Goal: Transaction & Acquisition: Purchase product/service

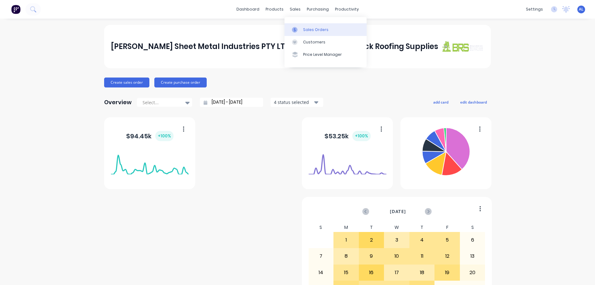
click at [311, 29] on div "Sales Orders" at bounding box center [315, 30] width 25 height 6
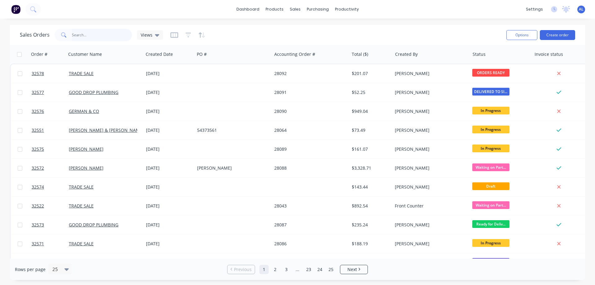
click at [78, 34] on input "text" at bounding box center [102, 35] width 60 height 12
click at [313, 31] on div "Sales Orders" at bounding box center [317, 30] width 25 height 6
click at [81, 37] on input "text" at bounding box center [102, 35] width 60 height 12
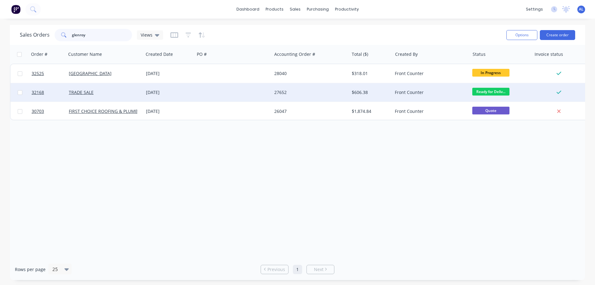
type input "glenroy"
click at [250, 94] on div at bounding box center [232, 92] width 77 height 19
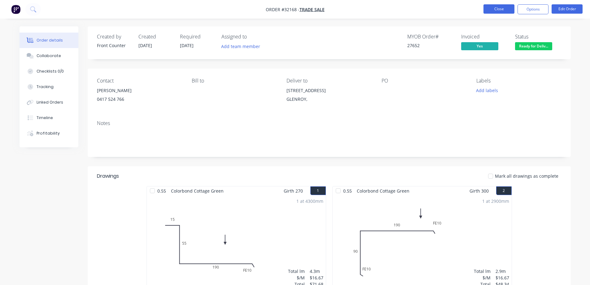
click at [492, 10] on button "Close" at bounding box center [498, 8] width 31 height 9
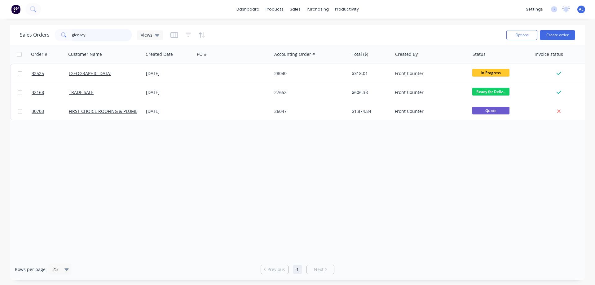
click at [87, 35] on input "glenroy" at bounding box center [102, 35] width 60 height 12
type input "g"
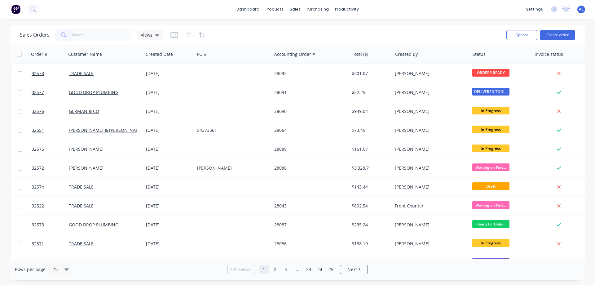
click at [13, 7] on img at bounding box center [15, 9] width 9 height 9
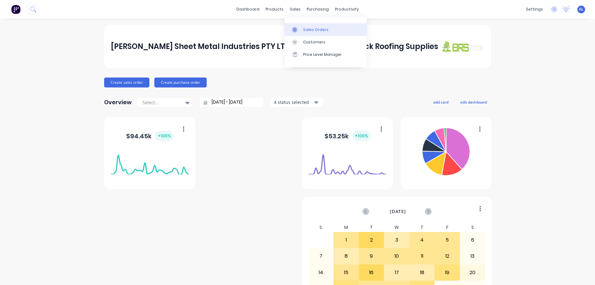
click at [310, 28] on div "Sales Orders" at bounding box center [315, 30] width 25 height 6
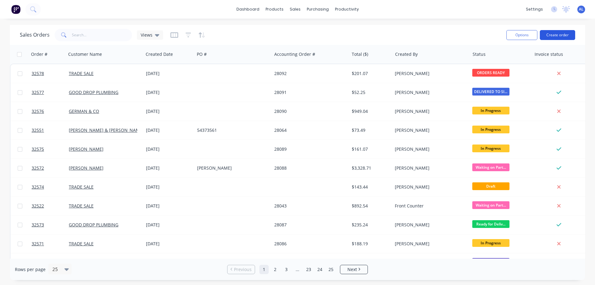
click at [559, 36] on button "Create order" at bounding box center [556, 35] width 35 height 10
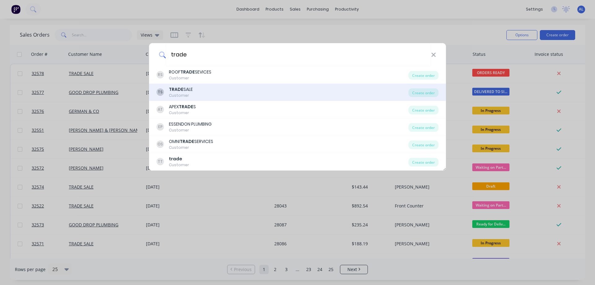
type input "trade"
click at [290, 92] on div "TS TRADE SALE Customer" at bounding box center [282, 92] width 252 height 12
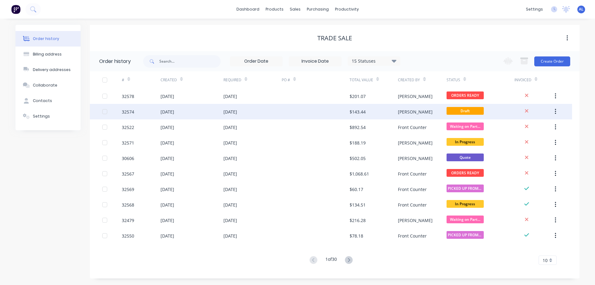
click at [408, 115] on div "[PERSON_NAME]" at bounding box center [422, 111] width 48 height 15
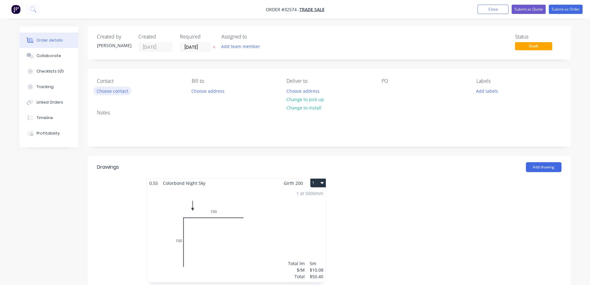
click at [117, 92] on button "Choose contact" at bounding box center [112, 90] width 38 height 8
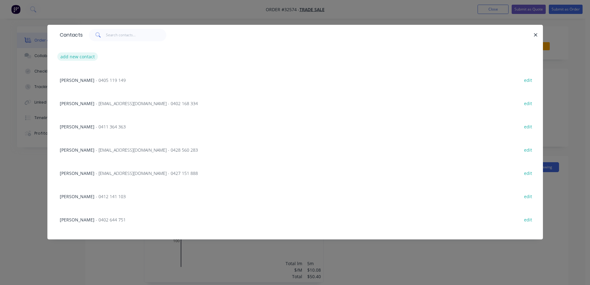
click at [78, 56] on button "add new contact" at bounding box center [77, 56] width 41 height 8
select select "AU"
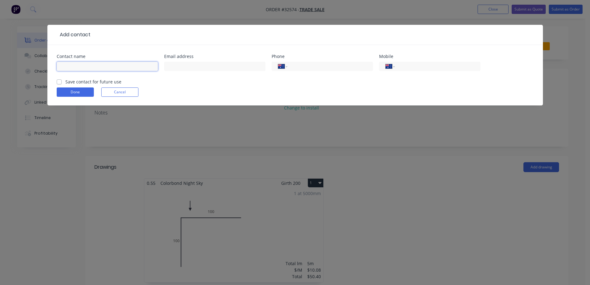
click at [77, 65] on input "text" at bounding box center [107, 66] width 101 height 9
type input "[PERSON_NAME]"
type input "0408 324 625"
click at [65, 81] on label "Save contact for future use" at bounding box center [93, 81] width 56 height 7
click at [61, 81] on input "Save contact for future use" at bounding box center [59, 81] width 5 height 6
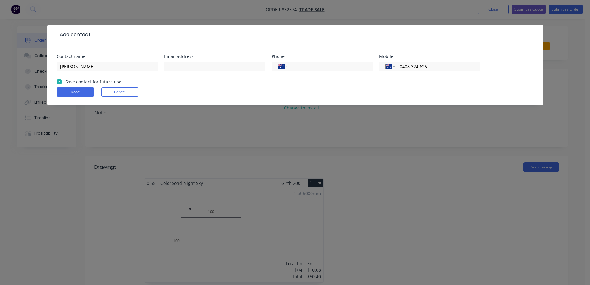
checkbox input "true"
click at [75, 94] on button "Done" at bounding box center [75, 91] width 37 height 9
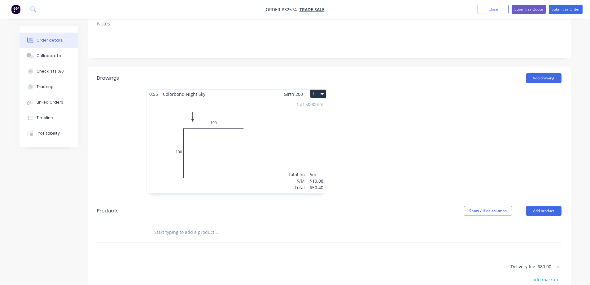
scroll to position [124, 0]
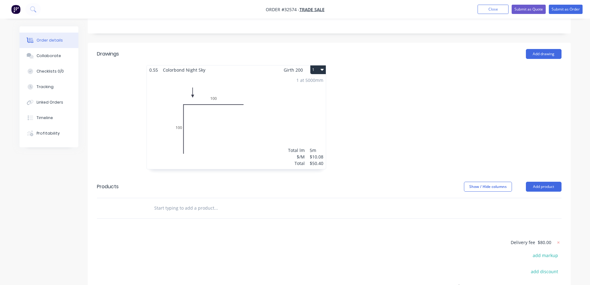
click at [323, 70] on icon "button" at bounding box center [321, 70] width 3 height 2
click at [296, 109] on div "Delete" at bounding box center [296, 109] width 48 height 9
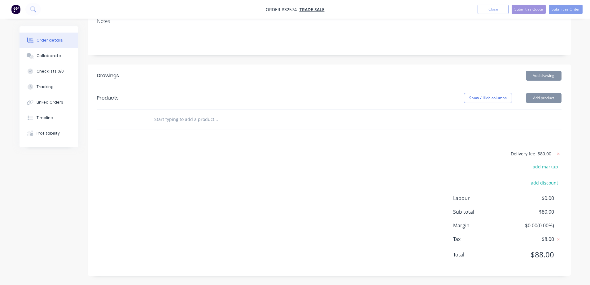
scroll to position [102, 0]
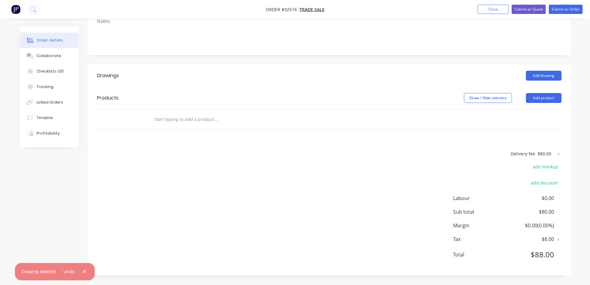
click at [201, 118] on input "text" at bounding box center [216, 119] width 124 height 12
click at [541, 75] on button "Add drawing" at bounding box center [544, 76] width 36 height 10
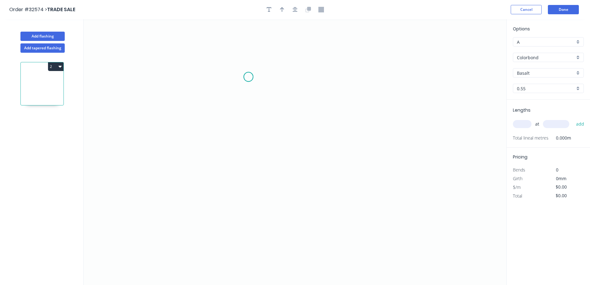
click at [248, 77] on icon "0" at bounding box center [295, 151] width 423 height 265
click at [248, 140] on icon "0" at bounding box center [295, 151] width 423 height 265
click at [153, 175] on icon "0 ?" at bounding box center [295, 151] width 423 height 265
click at [155, 182] on icon "0 ? ? ? º" at bounding box center [295, 151] width 423 height 265
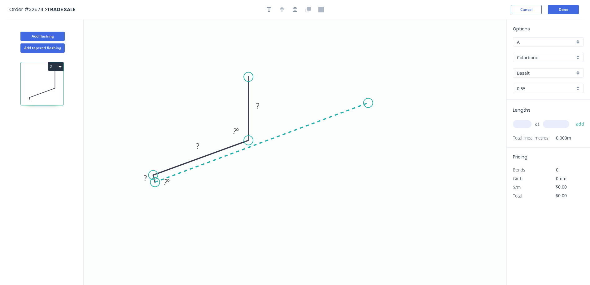
click at [368, 103] on icon "0 ? ? ? ? º ? º" at bounding box center [295, 151] width 423 height 265
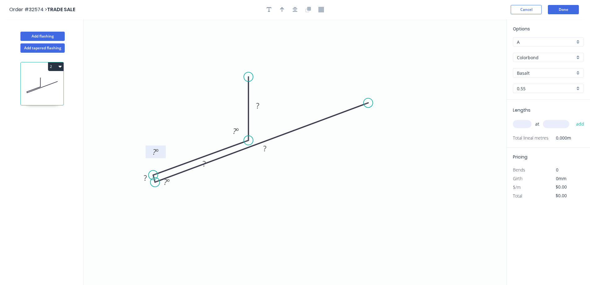
drag, startPoint x: 154, startPoint y: 174, endPoint x: 145, endPoint y: 155, distance: 20.8
click at [146, 155] on rect at bounding box center [156, 151] width 20 height 13
drag, startPoint x: 150, startPoint y: 164, endPoint x: 153, endPoint y: 144, distance: 20.2
click at [153, 144] on icon "0 ? ? ? ? ? º" at bounding box center [295, 151] width 423 height 265
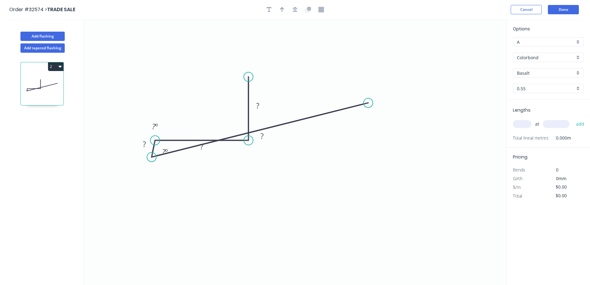
drag, startPoint x: 156, startPoint y: 182, endPoint x: 154, endPoint y: 160, distance: 22.4
click at [154, 160] on circle at bounding box center [151, 156] width 9 height 9
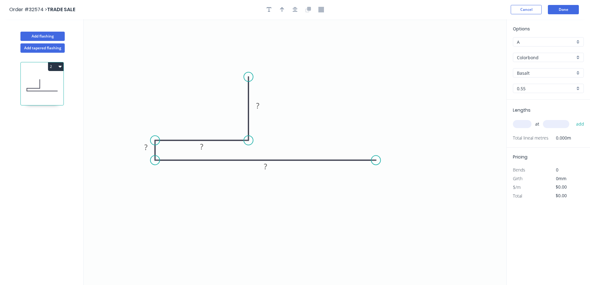
drag, startPoint x: 370, startPoint y: 102, endPoint x: 352, endPoint y: 151, distance: 53.1
click at [372, 149] on icon "0 ? ? ? ?" at bounding box center [295, 151] width 423 height 265
drag, startPoint x: 154, startPoint y: 162, endPoint x: 157, endPoint y: 156, distance: 7.1
click at [157, 156] on circle at bounding box center [157, 159] width 9 height 9
drag, startPoint x: 156, startPoint y: 160, endPoint x: 155, endPoint y: 150, distance: 10.3
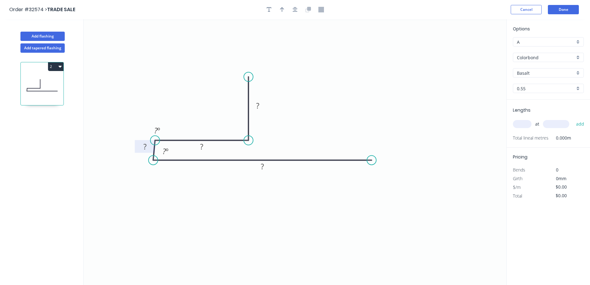
click at [155, 150] on icon "0 ? ? ? ? ? º ? º" at bounding box center [295, 151] width 423 height 265
drag, startPoint x: 157, startPoint y: 160, endPoint x: 157, endPoint y: 149, distance: 10.8
click at [157, 149] on icon "0 ? ? ? ? ? º ? º" at bounding box center [295, 151] width 423 height 265
drag, startPoint x: 156, startPoint y: 159, endPoint x: 154, endPoint y: 143, distance: 16.9
click at [154, 143] on icon "0 ? ? ? ? ? º ? º" at bounding box center [295, 151] width 423 height 265
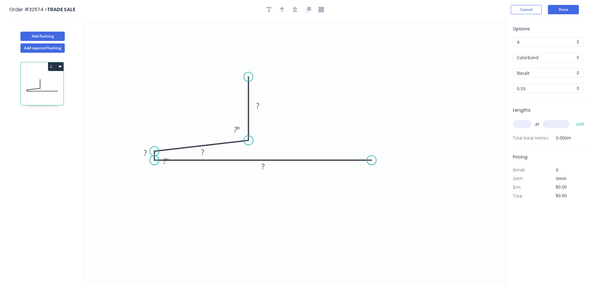
drag, startPoint x: 153, startPoint y: 140, endPoint x: 156, endPoint y: 151, distance: 11.4
click at [155, 150] on circle at bounding box center [154, 150] width 9 height 9
drag, startPoint x: 251, startPoint y: 146, endPoint x: 249, endPoint y: 151, distance: 5.1
click at [251, 151] on circle at bounding box center [248, 150] width 9 height 9
drag, startPoint x: 209, startPoint y: 163, endPoint x: 210, endPoint y: 142, distance: 20.8
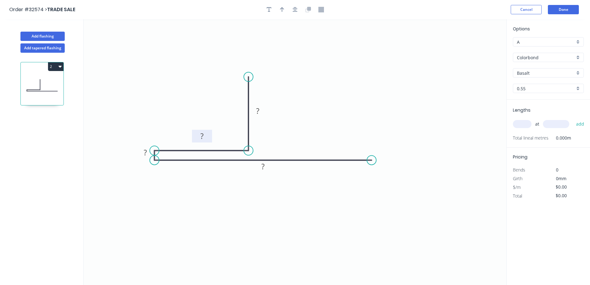
click at [210, 142] on rect at bounding box center [202, 135] width 20 height 13
drag, startPoint x: 140, startPoint y: 150, endPoint x: 144, endPoint y: 146, distance: 5.0
click at [157, 156] on div "Hide measurement" at bounding box center [173, 156] width 62 height 13
click at [259, 105] on rect at bounding box center [257, 110] width 20 height 13
click at [259, 113] on tspan "?" at bounding box center [257, 111] width 3 height 10
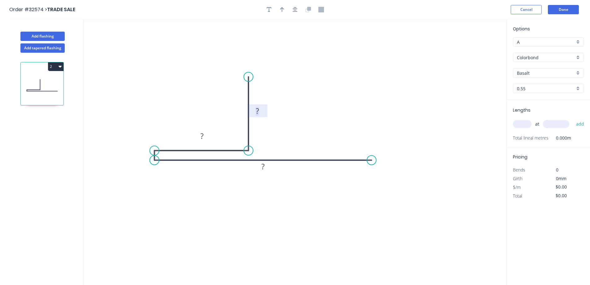
click at [261, 110] on rect at bounding box center [257, 111] width 12 height 9
click at [295, 11] on icon "button" at bounding box center [295, 9] width 5 height 5
type input "$14.92"
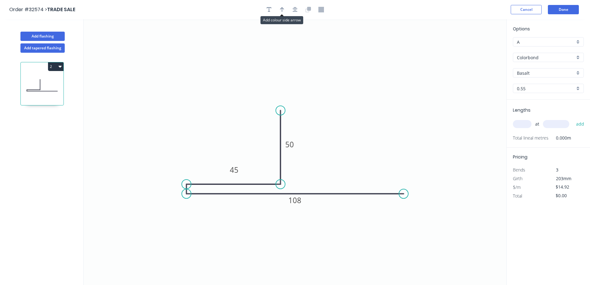
drag, startPoint x: 285, startPoint y: 9, endPoint x: 281, endPoint y: 24, distance: 15.7
click at [285, 9] on button "button" at bounding box center [281, 9] width 9 height 9
drag, startPoint x: 475, startPoint y: 48, endPoint x: 201, endPoint y: 162, distance: 296.8
click at [201, 162] on icon at bounding box center [201, 155] width 6 height 20
click at [579, 73] on div "Basalt" at bounding box center [548, 72] width 71 height 9
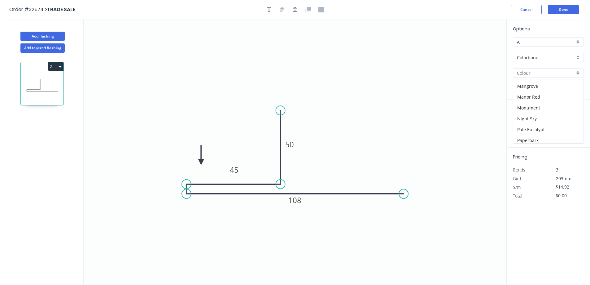
scroll to position [124, 0]
click at [543, 112] on div "Monument" at bounding box center [548, 112] width 70 height 11
type input "Monument"
click at [523, 125] on input "text" at bounding box center [522, 124] width 19 height 8
type input "1"
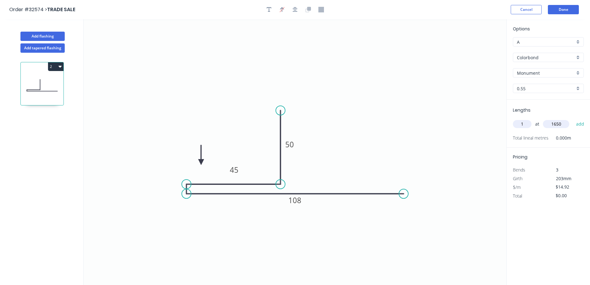
type input "1650"
click at [573, 119] on button "add" at bounding box center [580, 124] width 15 height 11
type input "$24.62"
click at [568, 9] on button "Done" at bounding box center [563, 9] width 31 height 9
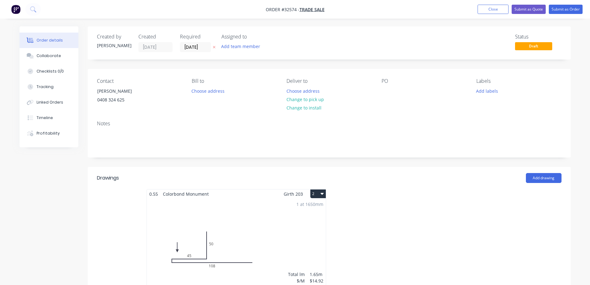
click at [561, 177] on header "Drawings Add drawing" at bounding box center [329, 178] width 483 height 22
click at [554, 180] on button "Add drawing" at bounding box center [544, 178] width 36 height 10
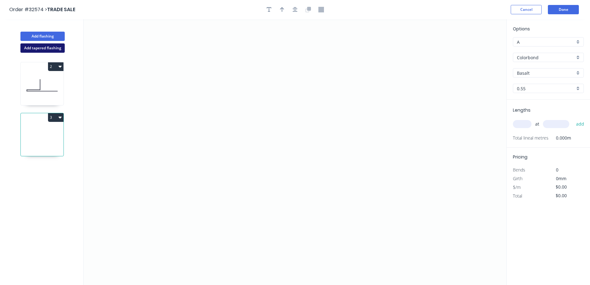
click at [41, 51] on button "Add tapered flashing" at bounding box center [42, 47] width 44 height 9
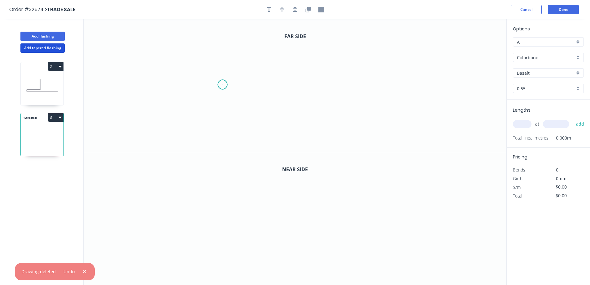
click at [222, 85] on icon "0" at bounding box center [295, 85] width 423 height 133
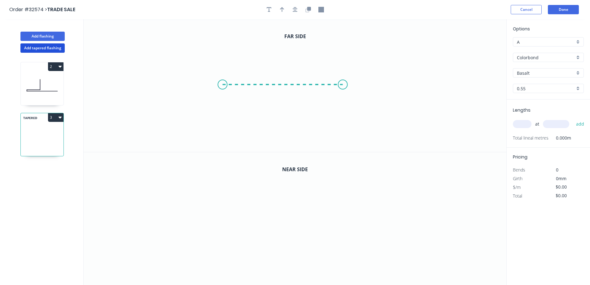
click at [343, 86] on icon "0" at bounding box center [295, 85] width 423 height 133
click at [216, 211] on icon "0" at bounding box center [295, 218] width 423 height 133
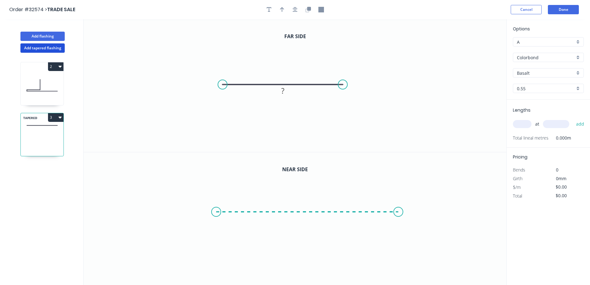
click at [398, 211] on icon "0" at bounding box center [295, 218] width 423 height 133
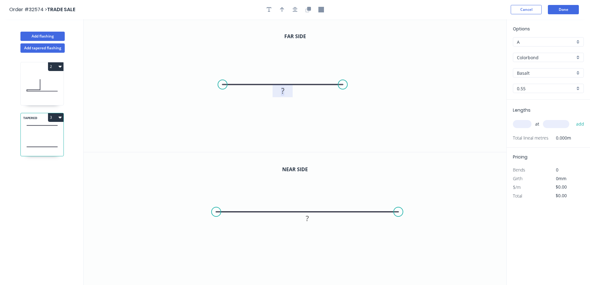
drag, startPoint x: 285, startPoint y: 90, endPoint x: 304, endPoint y: 75, distance: 25.0
click at [285, 90] on g "?" at bounding box center [283, 90] width 12 height 10
drag, startPoint x: 310, startPoint y: 218, endPoint x: 363, endPoint y: 197, distance: 57.3
click at [310, 217] on rect at bounding box center [307, 218] width 12 height 9
type input "$22.30"
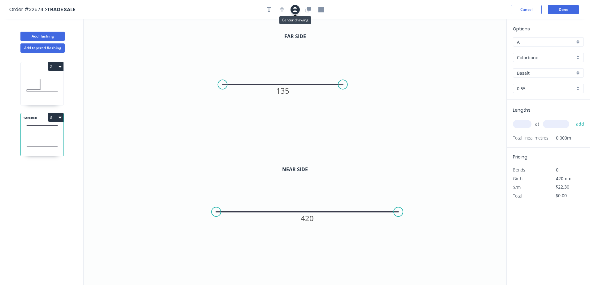
click at [295, 10] on icon "button" at bounding box center [295, 9] width 5 height 5
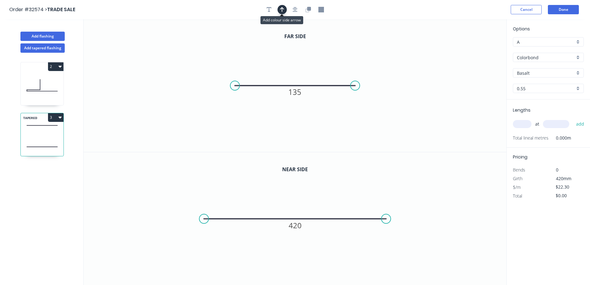
click at [278, 8] on button "button" at bounding box center [281, 9] width 9 height 9
drag, startPoint x: 475, startPoint y: 49, endPoint x: 376, endPoint y: 69, distance: 100.7
click at [332, 66] on icon at bounding box center [332, 59] width 6 height 20
click at [579, 73] on div "Basalt" at bounding box center [548, 72] width 71 height 9
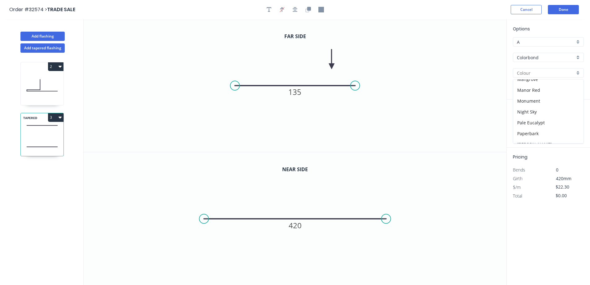
scroll to position [124, 0]
click at [540, 111] on div "Monument" at bounding box center [548, 112] width 70 height 11
type input "Monument"
click at [525, 123] on input "text" at bounding box center [522, 124] width 19 height 8
type input "1"
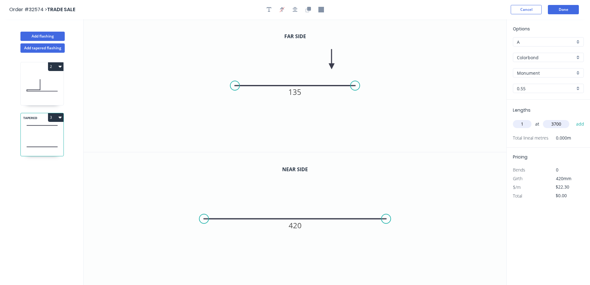
type input "3700"
click at [573, 119] on button "add" at bounding box center [580, 124] width 15 height 11
type input "$82.51"
click at [570, 12] on button "Done" at bounding box center [563, 9] width 31 height 9
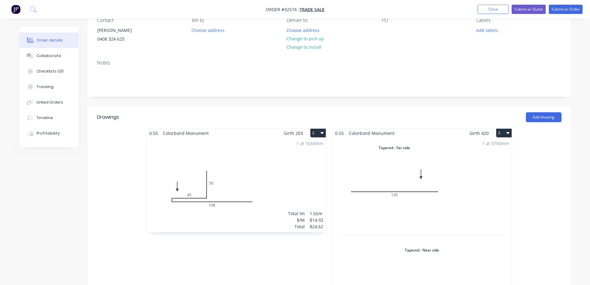
scroll to position [124, 0]
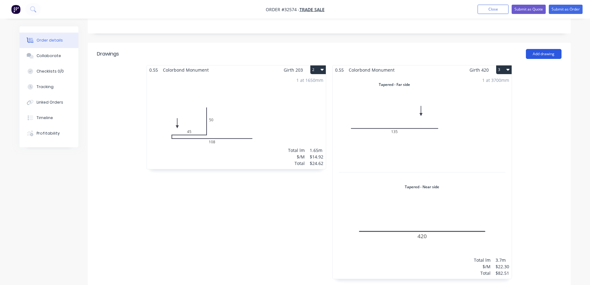
click at [549, 54] on button "Add drawing" at bounding box center [544, 54] width 36 height 10
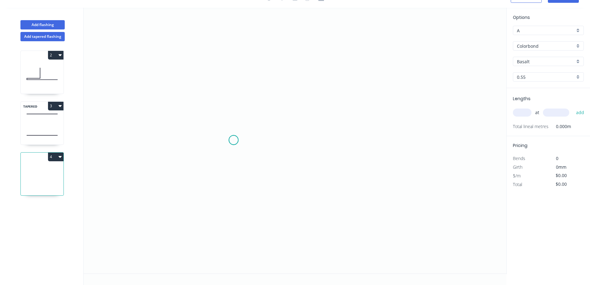
drag, startPoint x: 233, startPoint y: 140, endPoint x: 226, endPoint y: 102, distance: 39.1
click at [233, 139] on icon "0" at bounding box center [295, 140] width 423 height 265
click at [230, 79] on icon "0" at bounding box center [295, 140] width 423 height 265
click at [383, 92] on icon "0 ?" at bounding box center [295, 140] width 423 height 265
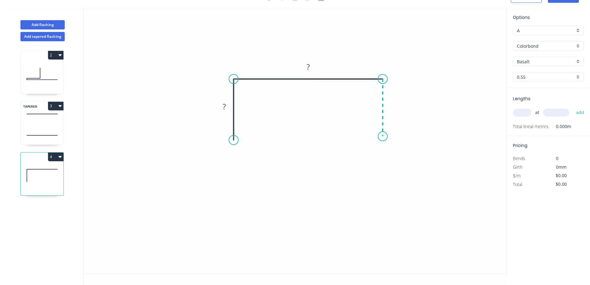
click at [383, 136] on icon "0 ? ?" at bounding box center [295, 140] width 423 height 265
click at [276, 199] on div "Drip edge" at bounding box center [264, 199] width 62 height 13
click at [225, 109] on tspan "?" at bounding box center [224, 106] width 3 height 10
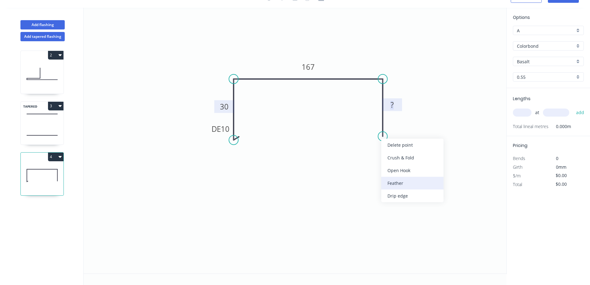
click at [398, 184] on div "Feather" at bounding box center [412, 182] width 62 height 13
click at [375, 126] on tspan "15" at bounding box center [373, 125] width 9 height 10
type input "$17.73"
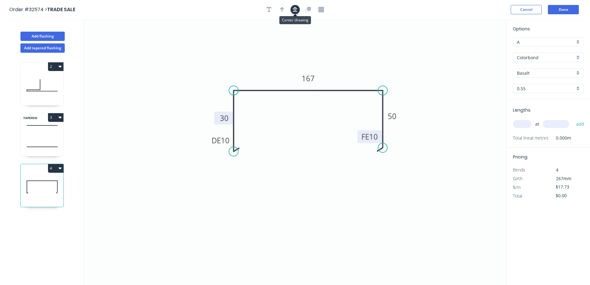
click at [294, 10] on icon "button" at bounding box center [295, 9] width 5 height 5
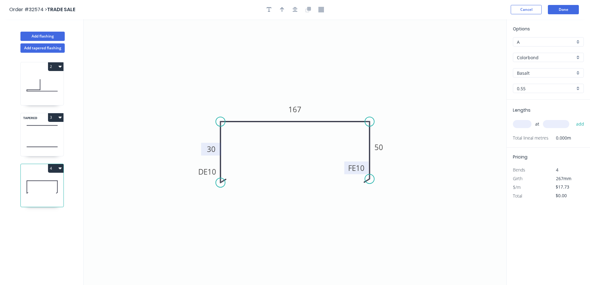
click at [521, 124] on input "text" at bounding box center [522, 124] width 19 height 8
type input "1"
type input "4550"
click at [573, 119] on button "add" at bounding box center [580, 124] width 15 height 11
type input "$80.67"
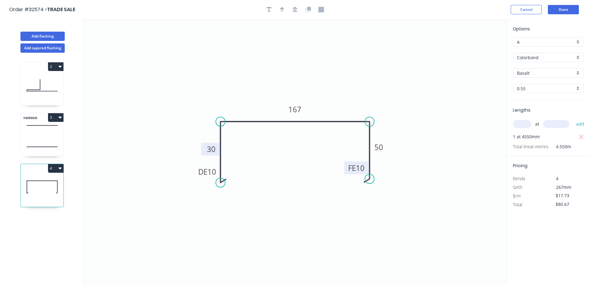
click at [580, 72] on div "Basalt" at bounding box center [548, 72] width 71 height 9
click at [552, 83] on div "Monument" at bounding box center [548, 81] width 70 height 11
type input "Monument"
click at [568, 8] on button "Done" at bounding box center [563, 9] width 31 height 9
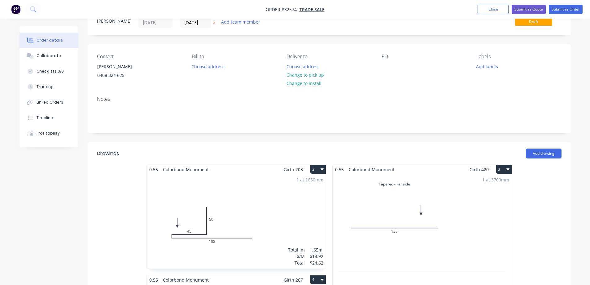
scroll to position [186, 0]
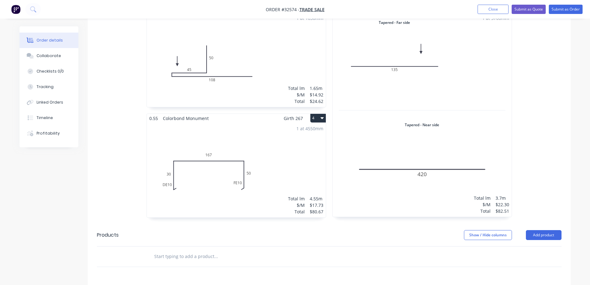
click at [285, 153] on div "1 at 4550mm Total lm $/M Total 4.55m $17.73 $80.67" at bounding box center [236, 170] width 179 height 94
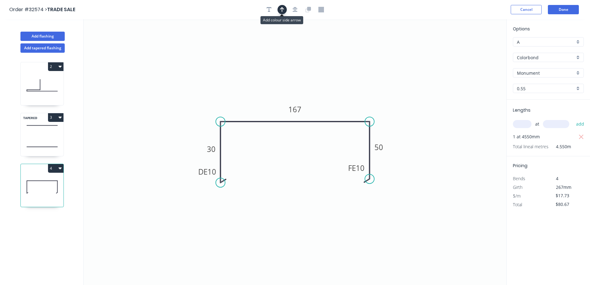
click at [280, 10] on icon "button" at bounding box center [282, 10] width 4 height 6
drag, startPoint x: 441, startPoint y: 58, endPoint x: 356, endPoint y: 99, distance: 94.3
click at [351, 103] on icon at bounding box center [352, 96] width 6 height 20
click at [558, 7] on button "Done" at bounding box center [563, 9] width 31 height 9
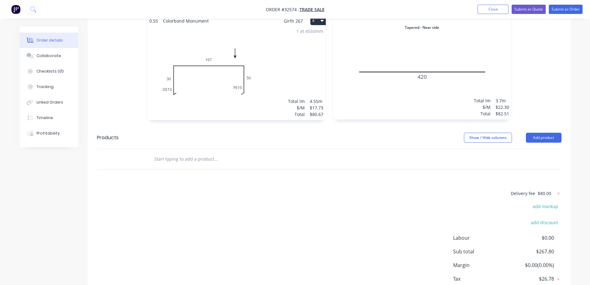
scroll to position [323, 0]
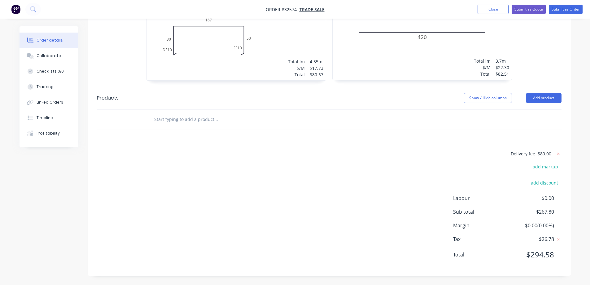
click at [181, 114] on input "text" at bounding box center [216, 119] width 124 height 12
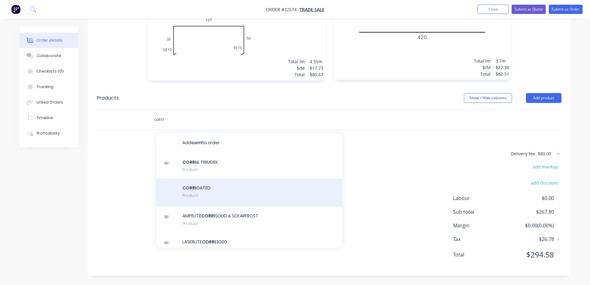
type input "corri"
click at [207, 189] on div "CORRI GATED Product" at bounding box center [249, 192] width 186 height 28
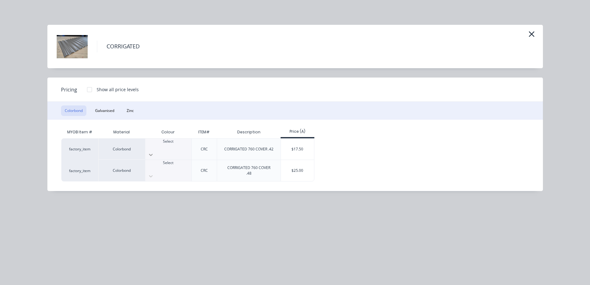
click at [154, 151] on icon at bounding box center [151, 154] width 6 height 6
click at [301, 147] on div "$17.50" at bounding box center [297, 148] width 33 height 21
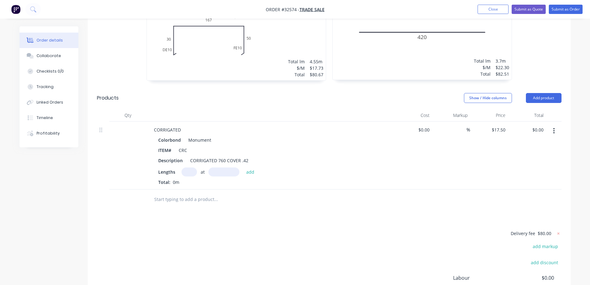
drag, startPoint x: 188, startPoint y: 172, endPoint x: 171, endPoint y: 230, distance: 60.1
click at [188, 173] on input "text" at bounding box center [188, 171] width 15 height 9
type input "3"
type input "2510"
click at [243, 167] on button "add" at bounding box center [250, 171] width 15 height 8
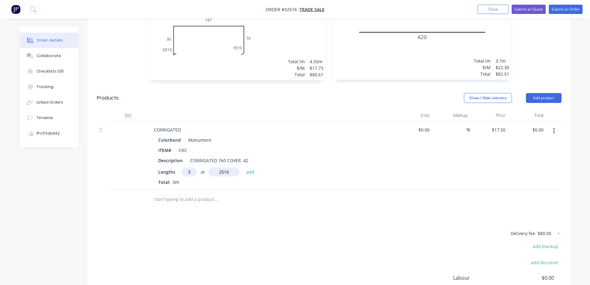
type input "$131.78"
type input "3"
type input "500"
click at [243, 167] on button "add" at bounding box center [250, 171] width 15 height 8
type input "$184.28"
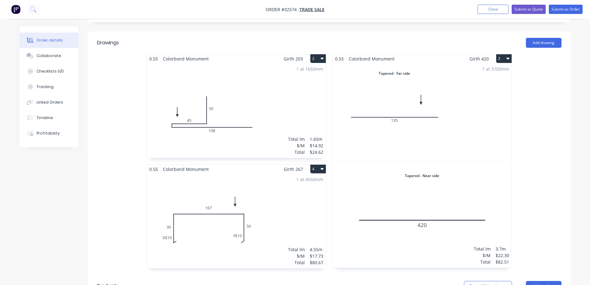
scroll to position [0, 0]
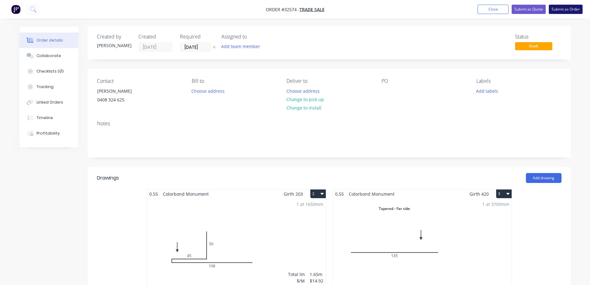
click at [560, 9] on button "Submit as Order" at bounding box center [566, 9] width 34 height 9
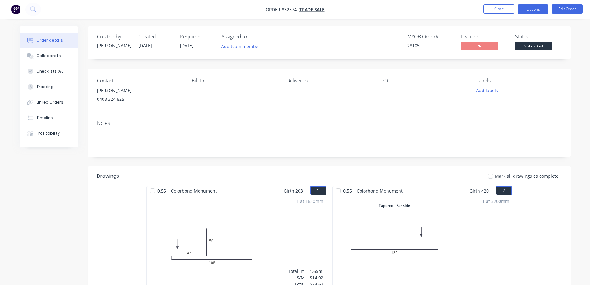
click at [534, 8] on button "Options" at bounding box center [532, 9] width 31 height 10
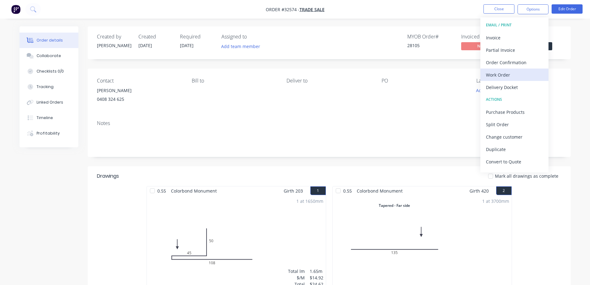
click at [507, 75] on div "Work Order" at bounding box center [514, 74] width 57 height 9
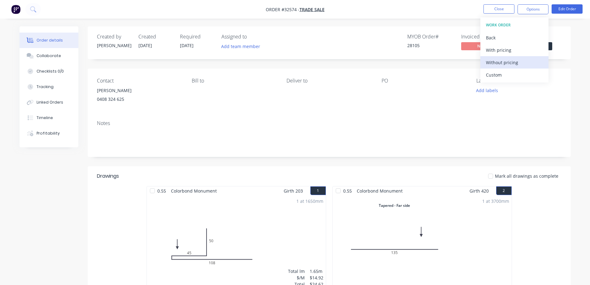
click at [510, 63] on div "Without pricing" at bounding box center [514, 62] width 57 height 9
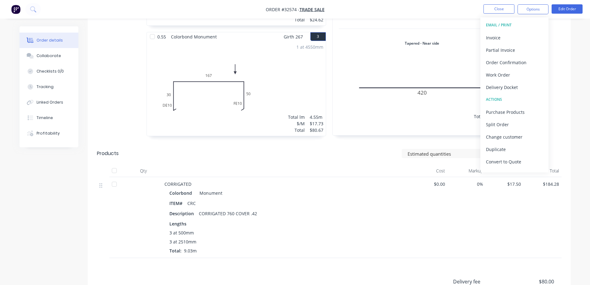
scroll to position [279, 0]
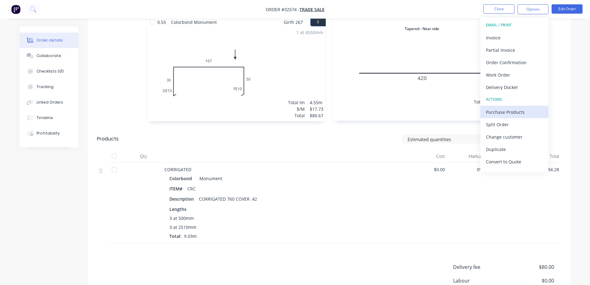
click at [523, 115] on div "Purchase Products" at bounding box center [514, 111] width 57 height 9
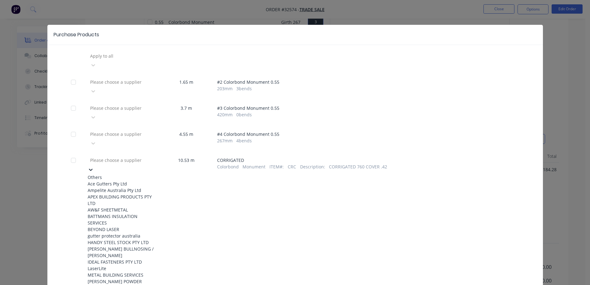
click at [94, 166] on icon at bounding box center [91, 169] width 6 height 6
click at [116, 193] on div "APEX BUILDING PRODUCTS PTY LTD" at bounding box center [122, 199] width 68 height 13
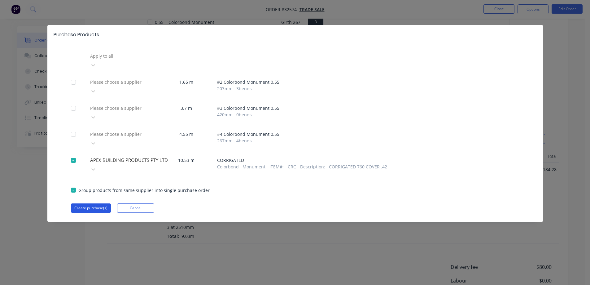
click at [91, 203] on button "Create purchase(s)" at bounding box center [91, 207] width 40 height 9
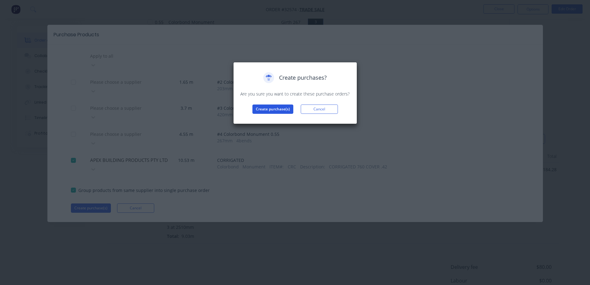
click at [278, 111] on button "Create purchase(s)" at bounding box center [272, 108] width 41 height 9
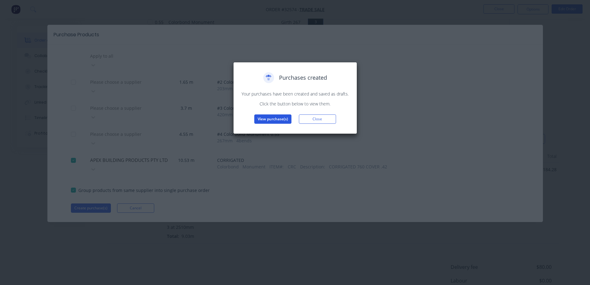
click at [285, 118] on button "View purchase(s)" at bounding box center [272, 118] width 37 height 9
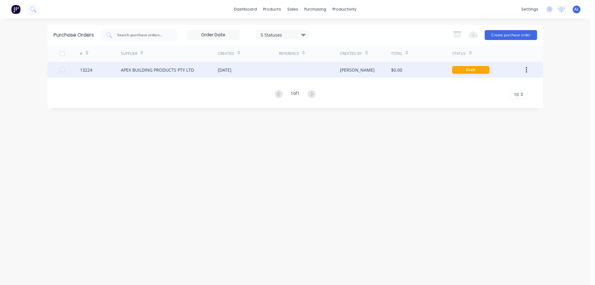
click at [299, 69] on div at bounding box center [309, 69] width 61 height 15
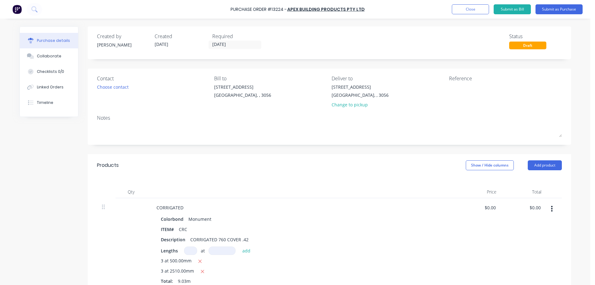
drag, startPoint x: 458, startPoint y: 90, endPoint x: 403, endPoint y: 150, distance: 81.5
click at [458, 90] on textarea at bounding box center [487, 91] width 77 height 14
type textarea "28105"
click at [118, 86] on div "Choose contact" at bounding box center [113, 87] width 32 height 7
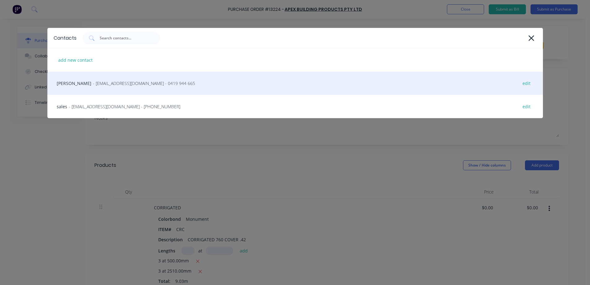
click at [118, 85] on span "- [EMAIL_ADDRESS][DOMAIN_NAME] - 0419 944 665" at bounding box center [144, 83] width 102 height 7
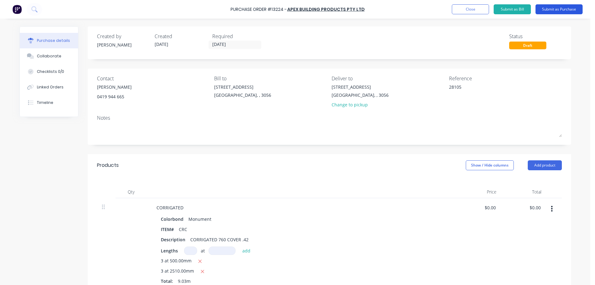
click at [556, 9] on button "Submit as Purchase" at bounding box center [558, 9] width 47 height 10
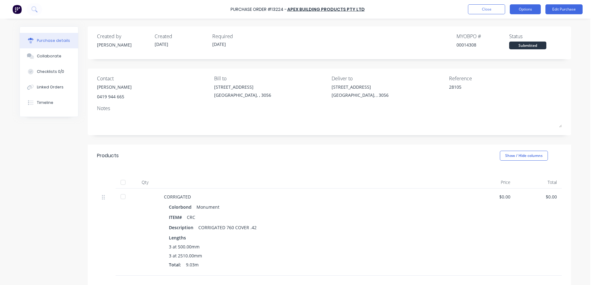
click at [524, 9] on button "Options" at bounding box center [524, 9] width 31 height 10
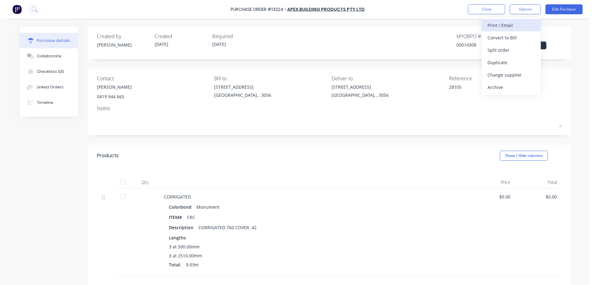
click at [507, 26] on div "Print / Email" at bounding box center [511, 25] width 48 height 9
click at [519, 48] on div "Without pricing" at bounding box center [511, 50] width 48 height 9
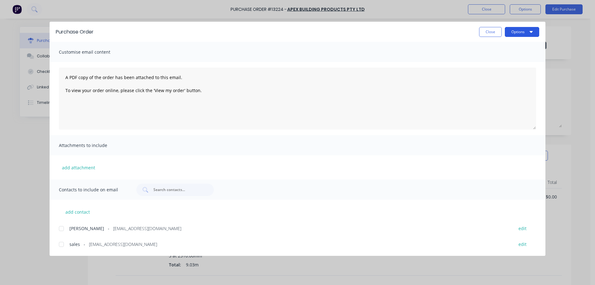
click at [525, 33] on button "Options" at bounding box center [521, 32] width 34 height 10
click at [504, 56] on div "Print" at bounding box center [510, 59] width 48 height 9
click at [59, 229] on div at bounding box center [61, 228] width 12 height 12
click at [60, 243] on div at bounding box center [61, 244] width 12 height 12
click at [528, 30] on button "Options" at bounding box center [521, 32] width 34 height 10
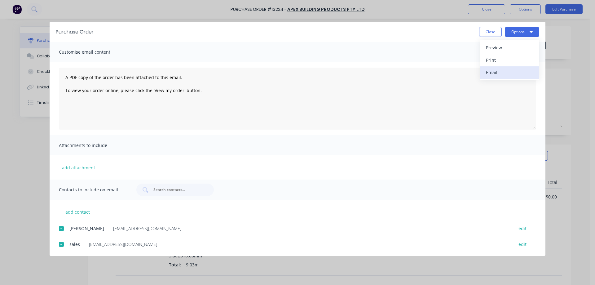
click at [504, 74] on div "Email" at bounding box center [510, 72] width 48 height 9
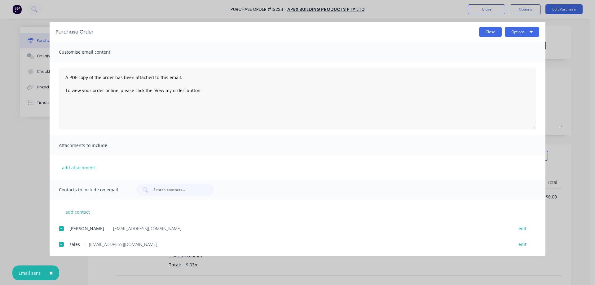
click at [487, 32] on button "Close" at bounding box center [490, 32] width 23 height 10
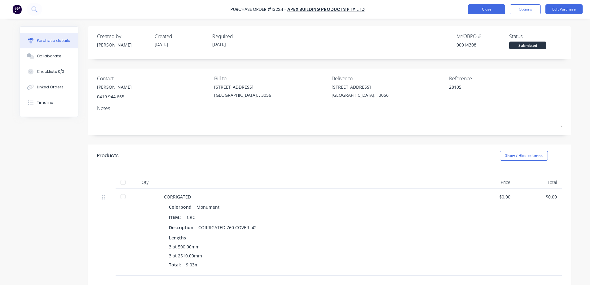
click at [488, 8] on button "Close" at bounding box center [486, 9] width 37 height 10
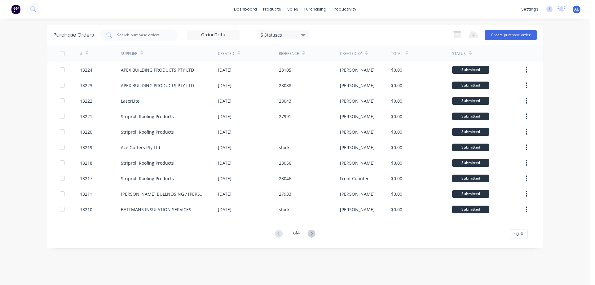
click at [16, 11] on img at bounding box center [15, 9] width 9 height 9
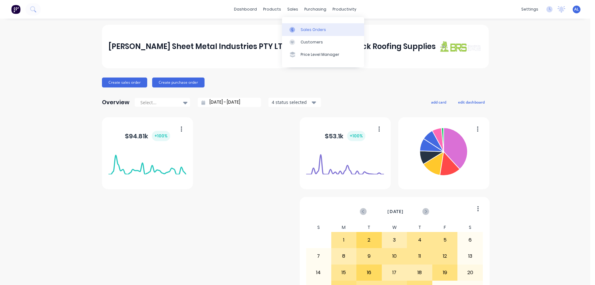
click at [320, 30] on div "Sales Orders" at bounding box center [312, 30] width 25 height 6
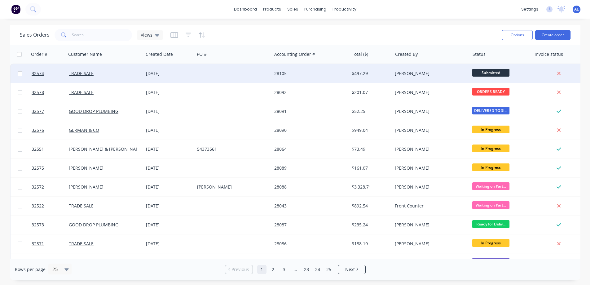
click at [351, 69] on div "$497.29" at bounding box center [370, 73] width 43 height 19
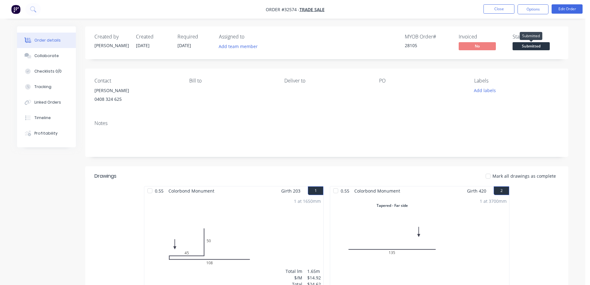
click at [542, 46] on span "Submitted" at bounding box center [530, 46] width 37 height 8
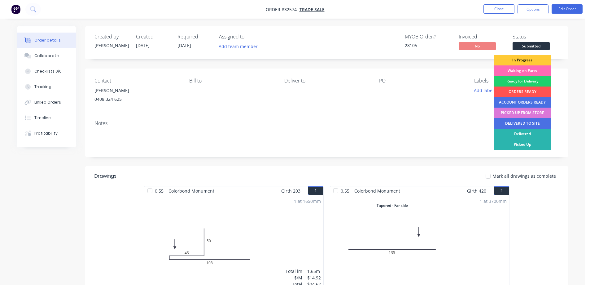
click at [529, 72] on div "Waiting on Parts" at bounding box center [522, 70] width 57 height 11
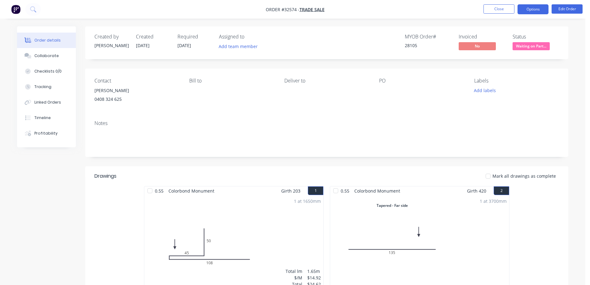
click at [532, 13] on button "Options" at bounding box center [532, 9] width 31 height 10
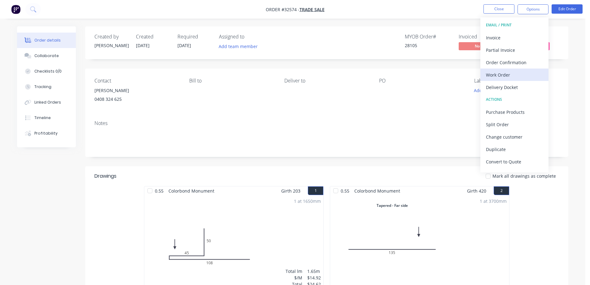
click at [518, 71] on div "Work Order" at bounding box center [514, 74] width 57 height 9
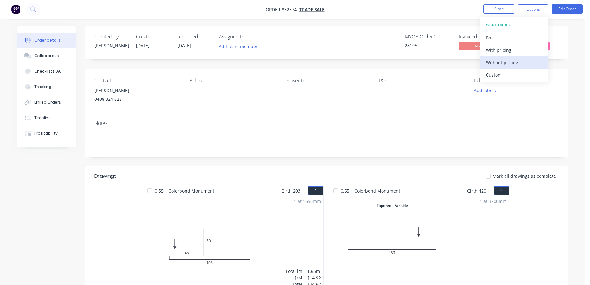
click at [516, 63] on div "Without pricing" at bounding box center [514, 62] width 57 height 9
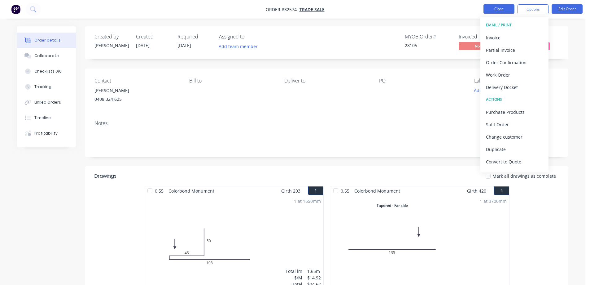
click at [504, 12] on button "Close" at bounding box center [498, 8] width 31 height 9
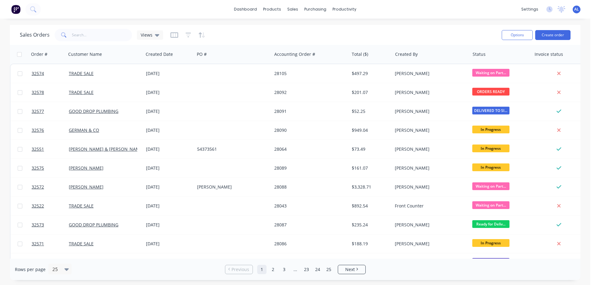
click at [17, 8] on img at bounding box center [15, 9] width 9 height 9
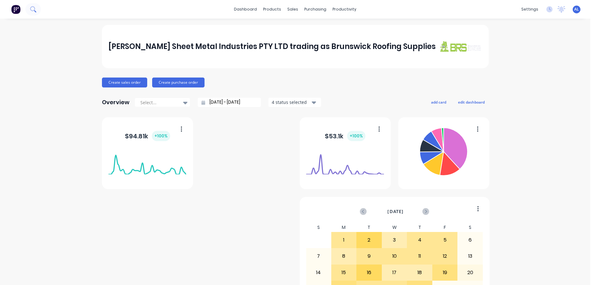
click at [40, 8] on button at bounding box center [32, 9] width 15 height 12
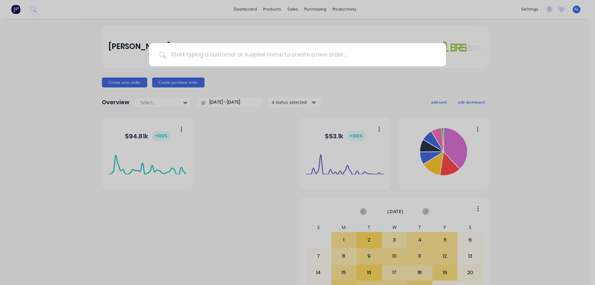
click at [174, 53] on input at bounding box center [301, 54] width 270 height 23
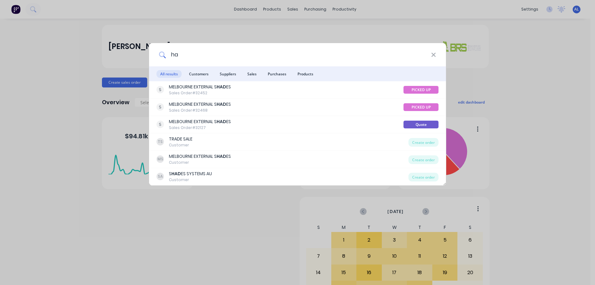
type input "h"
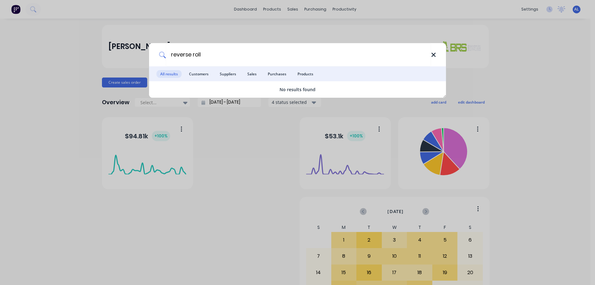
type input "reverse roll"
click at [432, 54] on icon at bounding box center [433, 55] width 4 height 4
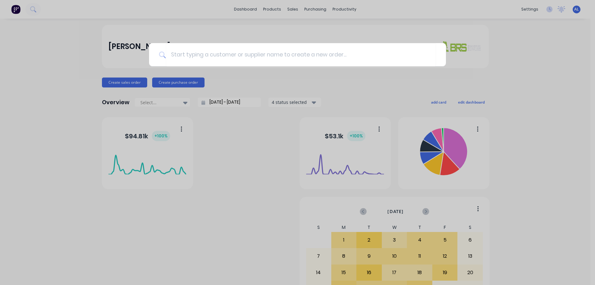
drag, startPoint x: 441, startPoint y: 20, endPoint x: 355, endPoint y: 0, distance: 88.3
click at [439, 21] on div at bounding box center [297, 142] width 595 height 285
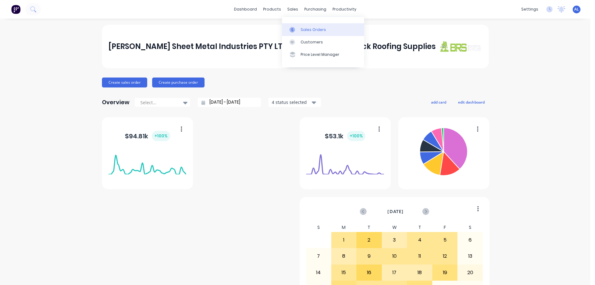
click at [319, 31] on div "Sales Orders" at bounding box center [312, 30] width 25 height 6
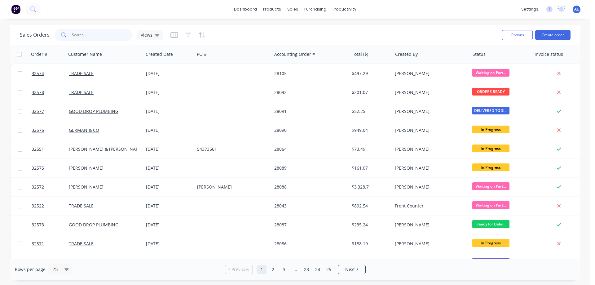
click at [84, 37] on input "text" at bounding box center [102, 35] width 60 height 12
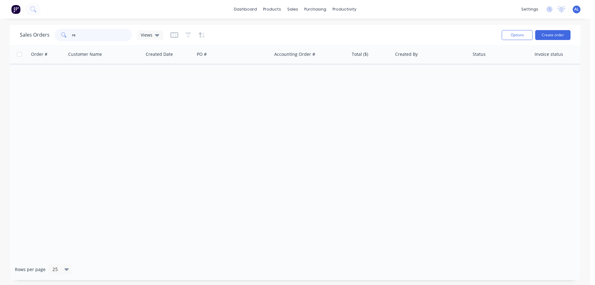
type input "r"
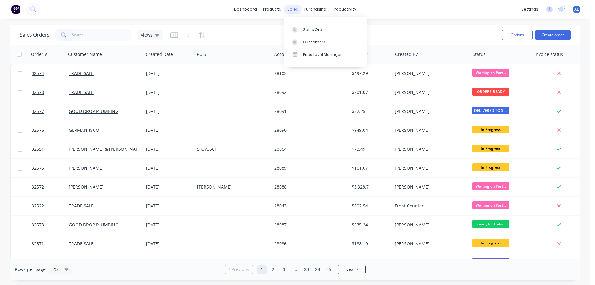
click at [296, 11] on div "sales" at bounding box center [292, 9] width 17 height 9
click at [311, 29] on div "Sales Orders" at bounding box center [315, 30] width 25 height 6
click at [107, 33] on input "text" at bounding box center [102, 35] width 60 height 12
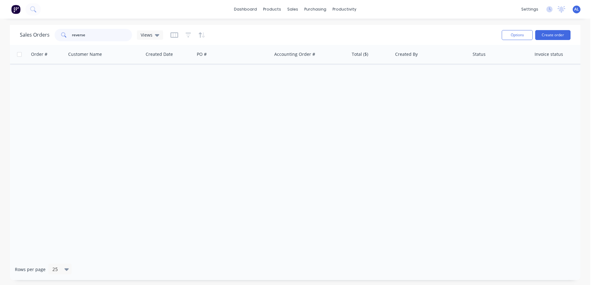
click at [98, 34] on input "reverse" at bounding box center [102, 35] width 60 height 12
type input "r"
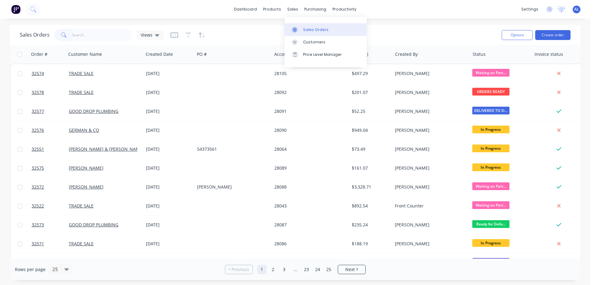
click at [305, 33] on link "Sales Orders" at bounding box center [325, 29] width 82 height 12
click at [307, 43] on div "Customers" at bounding box center [314, 42] width 22 height 6
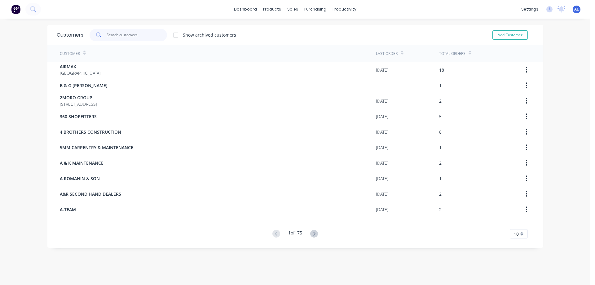
click at [118, 37] on input "text" at bounding box center [137, 35] width 60 height 12
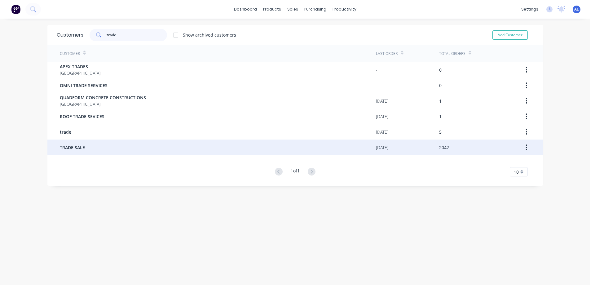
type input "trade"
click at [99, 143] on div "TRADE SALE" at bounding box center [218, 146] width 316 height 15
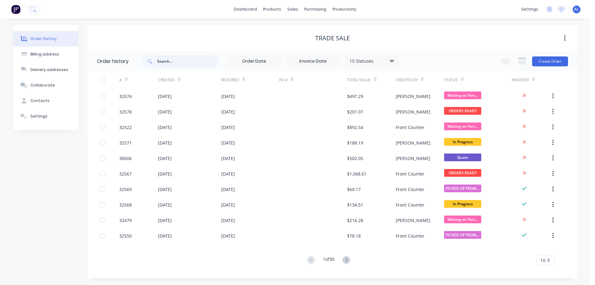
click at [166, 62] on input "text" at bounding box center [187, 61] width 61 height 12
type input "reverse"
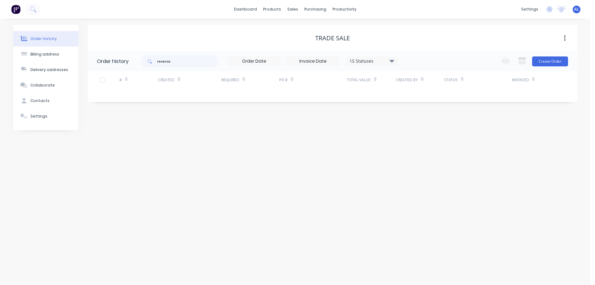
click at [392, 60] on icon at bounding box center [391, 60] width 5 height 3
click at [423, 132] on label at bounding box center [423, 132] width 0 height 0
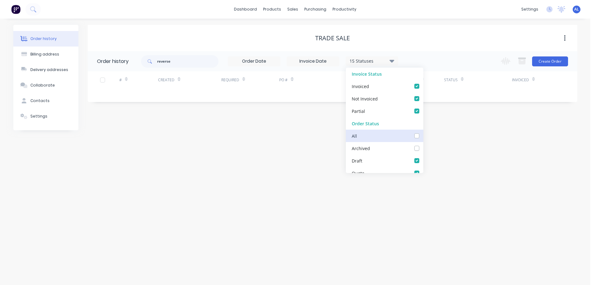
click at [423, 135] on input "checkbox" at bounding box center [425, 135] width 5 height 6
checkbox input "true"
click at [254, 186] on div "Order history Billing address Delivery addresses Collaborate Contacts Settings …" at bounding box center [295, 152] width 590 height 266
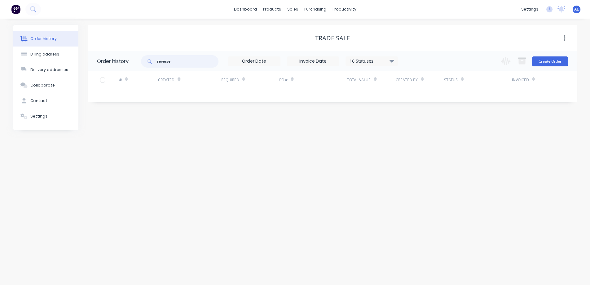
click at [188, 63] on input "reverse" at bounding box center [187, 61] width 61 height 12
type input "r"
type input "classic"
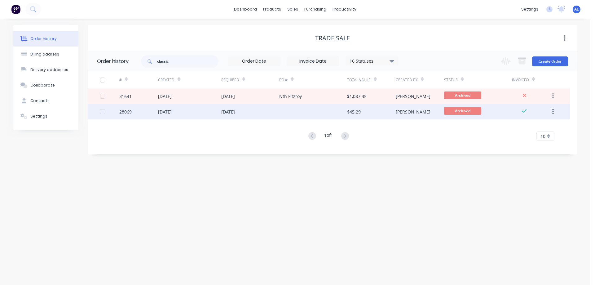
click at [310, 107] on div at bounding box center [313, 111] width 68 height 15
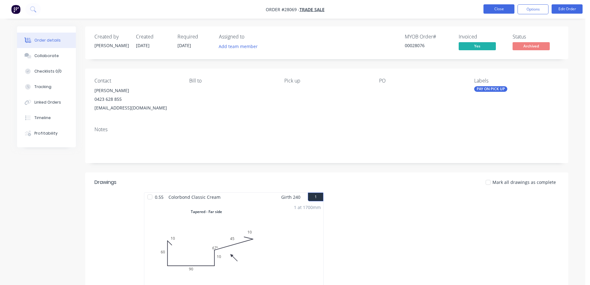
click at [501, 10] on button "Close" at bounding box center [498, 8] width 31 height 9
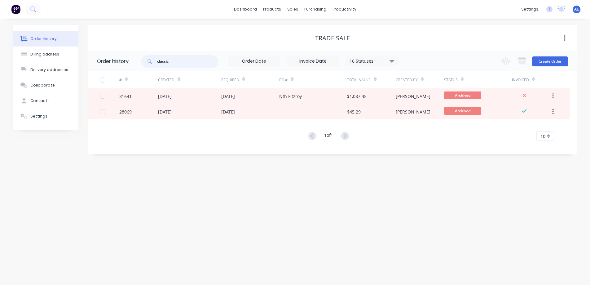
click at [198, 63] on input "classic" at bounding box center [187, 61] width 61 height 12
type input "c"
type input "trimdek"
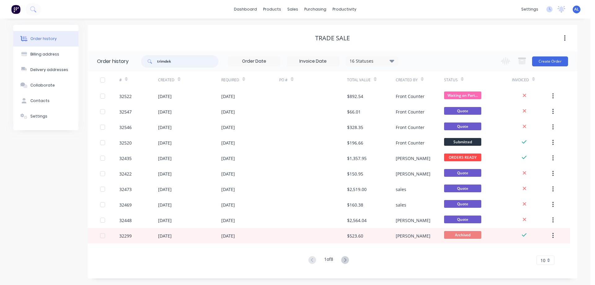
click at [188, 66] on input "trimdek" at bounding box center [187, 61] width 61 height 12
type input "t"
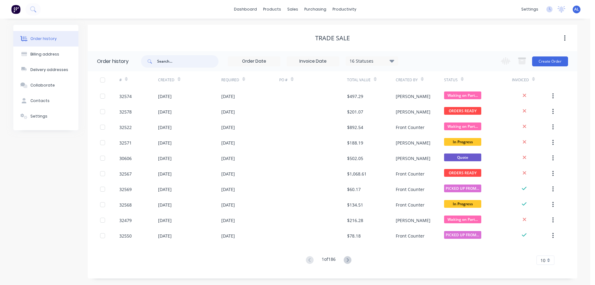
click at [185, 63] on input "text" at bounding box center [187, 61] width 61 height 12
type input "0414"
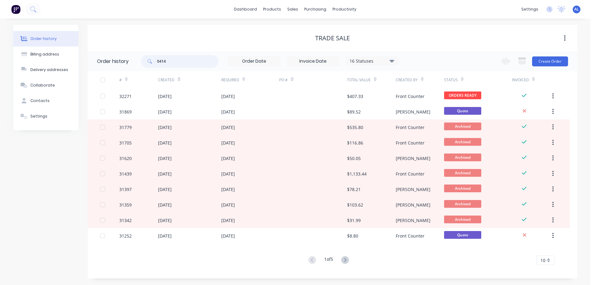
click at [171, 62] on input "0414" at bounding box center [187, 61] width 61 height 12
type input "0414687"
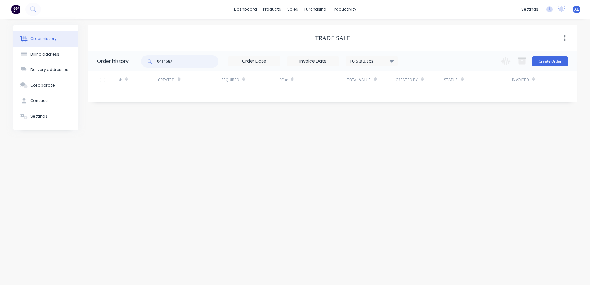
click at [173, 59] on input "0414687" at bounding box center [187, 61] width 61 height 12
type input "0414687933"
click at [165, 61] on input "0414687933" at bounding box center [187, 61] width 61 height 12
type input "0414 687933"
click at [172, 60] on input "0414 687933" at bounding box center [187, 61] width 61 height 12
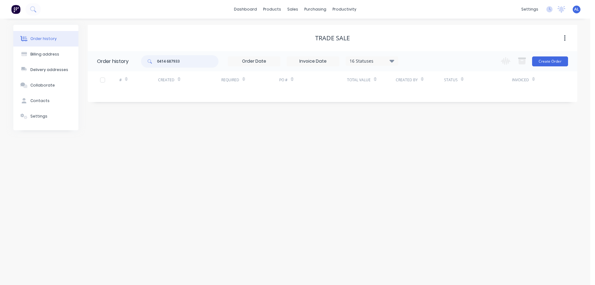
click at [173, 59] on input "0414 687933" at bounding box center [187, 61] width 61 height 12
type input "0414 687 933"
click at [189, 60] on input "0414 687 933" at bounding box center [187, 61] width 61 height 12
type input "0"
type input "[PERSON_NAME]"
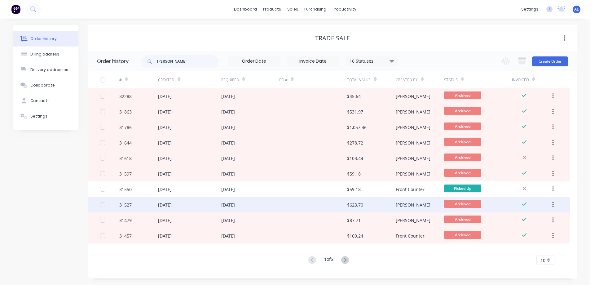
click at [317, 203] on div at bounding box center [313, 204] width 68 height 15
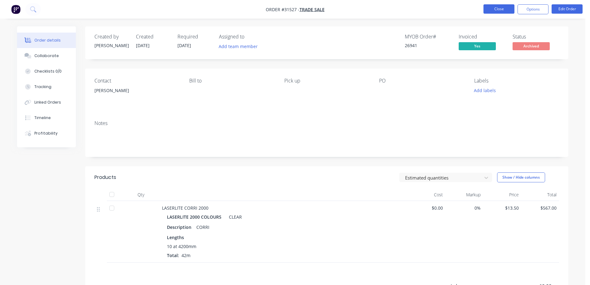
click at [497, 13] on button "Close" at bounding box center [498, 8] width 31 height 9
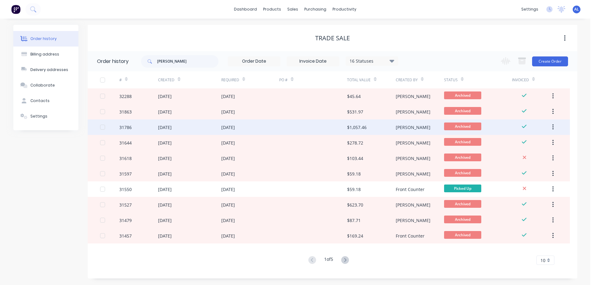
click at [321, 125] on div at bounding box center [313, 126] width 68 height 15
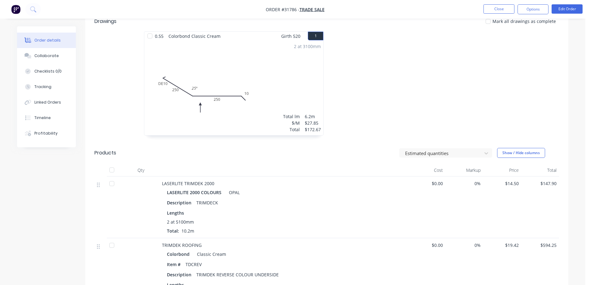
scroll to position [56, 0]
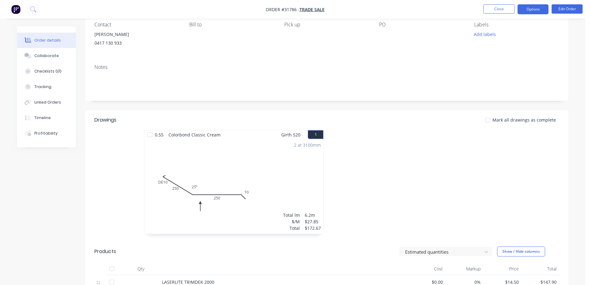
click at [530, 8] on button "Options" at bounding box center [532, 9] width 31 height 10
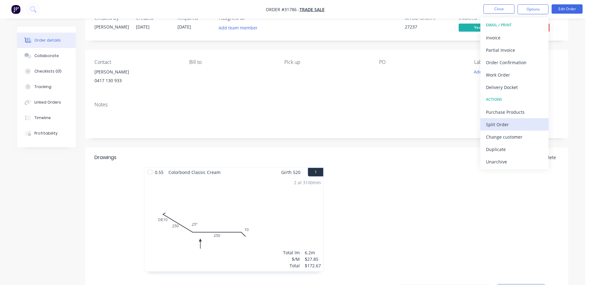
scroll to position [0, 0]
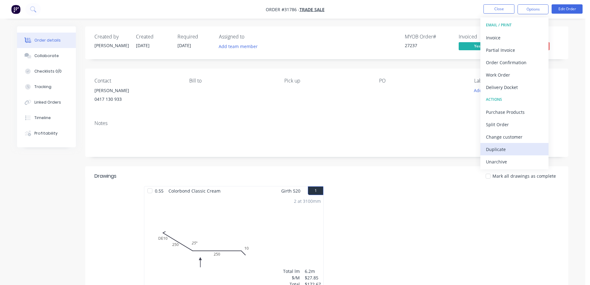
click at [508, 149] on div "Duplicate" at bounding box center [514, 149] width 57 height 9
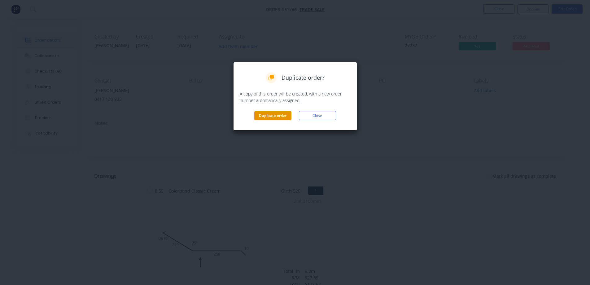
click at [266, 115] on button "Duplicate order" at bounding box center [272, 115] width 37 height 9
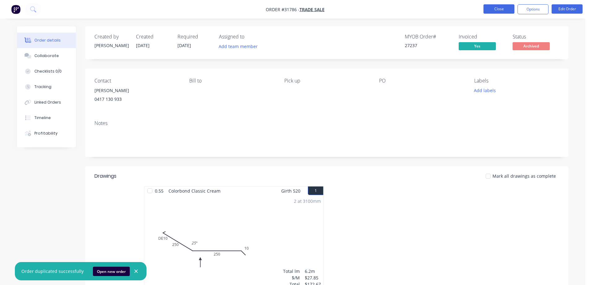
click at [492, 9] on button "Close" at bounding box center [498, 8] width 31 height 9
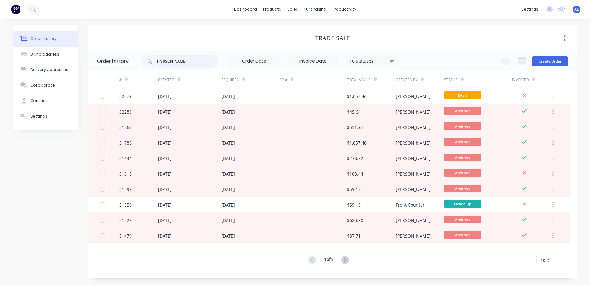
click at [171, 59] on input "[PERSON_NAME]" at bounding box center [187, 61] width 61 height 12
type input "t"
click at [19, 11] on img at bounding box center [15, 9] width 9 height 9
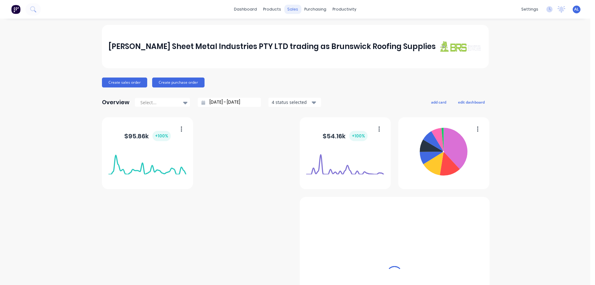
click at [290, 10] on div "sales" at bounding box center [292, 9] width 17 height 9
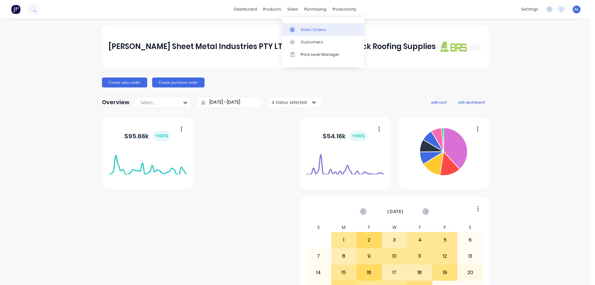
click at [300, 28] on link "Sales Orders" at bounding box center [323, 29] width 82 height 12
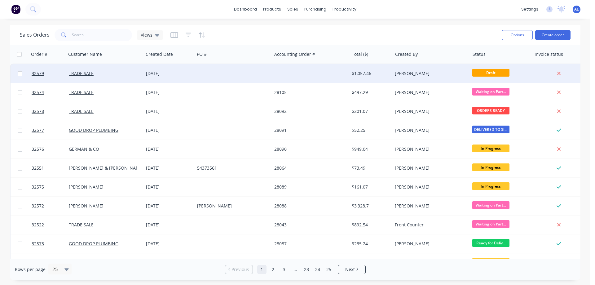
click at [284, 74] on div at bounding box center [310, 73] width 77 height 19
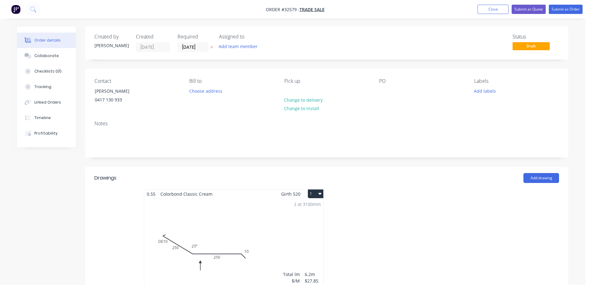
click at [321, 194] on icon "button" at bounding box center [319, 193] width 3 height 5
click at [294, 234] on div "Delete" at bounding box center [294, 233] width 48 height 9
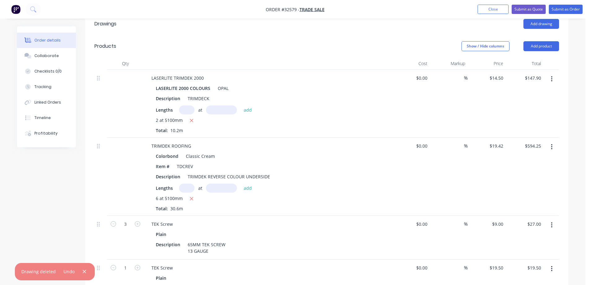
scroll to position [155, 0]
click at [551, 76] on icon "button" at bounding box center [551, 78] width 1 height 6
click at [526, 130] on div "Delete" at bounding box center [530, 131] width 48 height 9
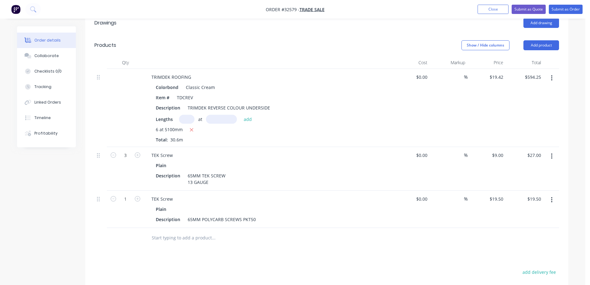
click at [553, 199] on button "button" at bounding box center [551, 199] width 15 height 11
click at [524, 253] on div "Delete" at bounding box center [530, 253] width 48 height 9
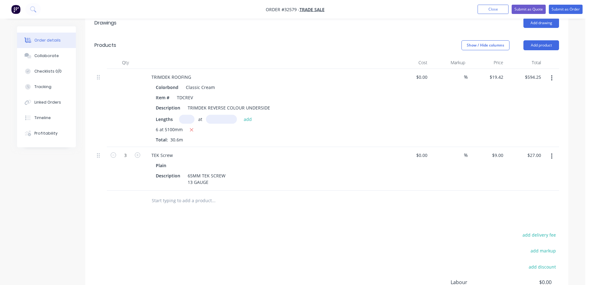
click at [552, 156] on icon "button" at bounding box center [552, 156] width 2 height 7
click at [513, 210] on div "Delete" at bounding box center [530, 209] width 48 height 9
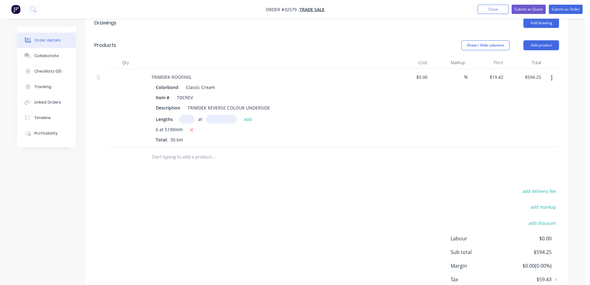
click at [187, 121] on input "text" at bounding box center [186, 119] width 15 height 9
type input "2"
type input "5100"
click at [241, 115] on button "add" at bounding box center [248, 119] width 15 height 8
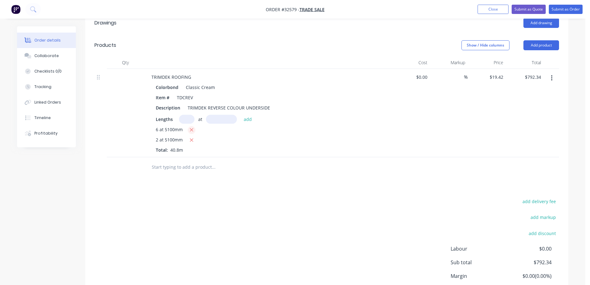
click at [190, 130] on icon "button" at bounding box center [191, 130] width 4 height 6
type input "$198.08"
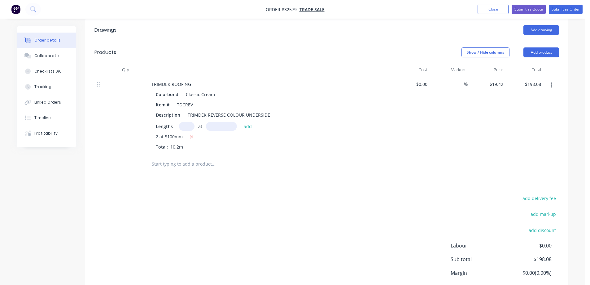
scroll to position [0, 0]
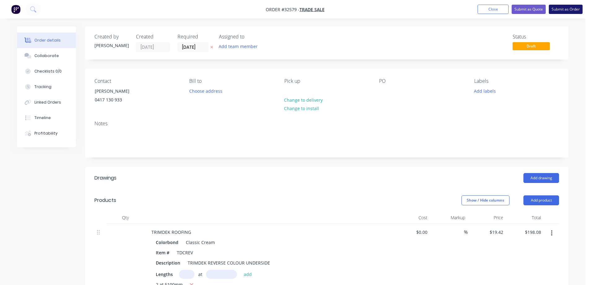
click at [564, 9] on button "Submit as Order" at bounding box center [566, 9] width 34 height 9
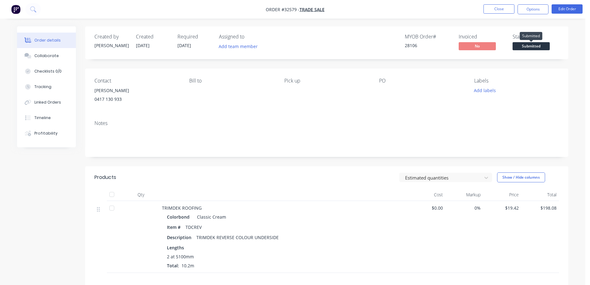
click at [529, 46] on span "Submitted" at bounding box center [530, 46] width 37 height 8
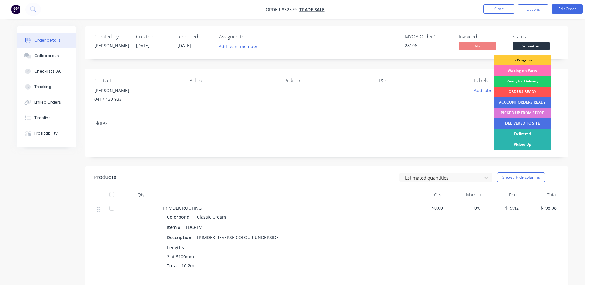
click at [534, 70] on div "Waiting on Parts" at bounding box center [522, 70] width 57 height 11
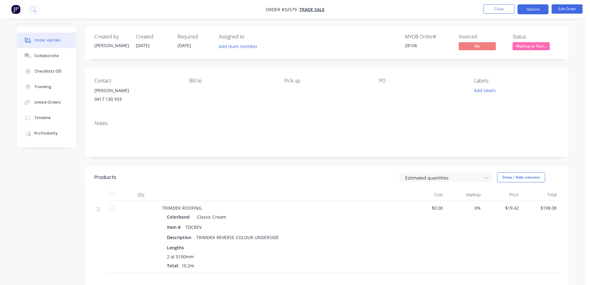
click at [538, 9] on button "Options" at bounding box center [532, 9] width 31 height 10
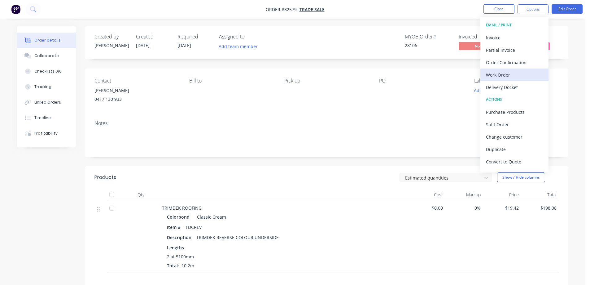
click at [518, 74] on div "Work Order" at bounding box center [514, 74] width 57 height 9
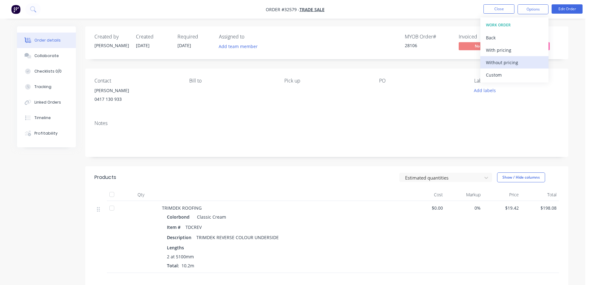
click at [518, 62] on div "Without pricing" at bounding box center [514, 62] width 57 height 9
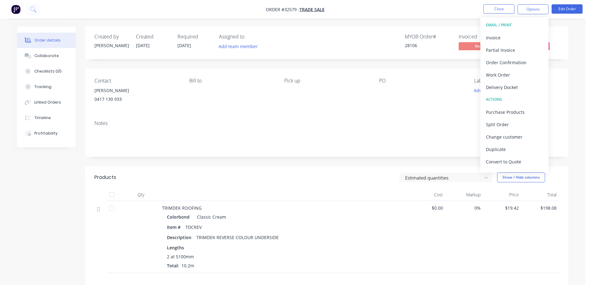
click at [409, 115] on div "Notes" at bounding box center [326, 135] width 483 height 41
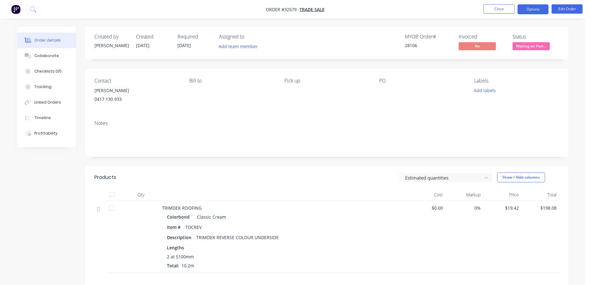
click at [537, 13] on button "Options" at bounding box center [532, 9] width 31 height 10
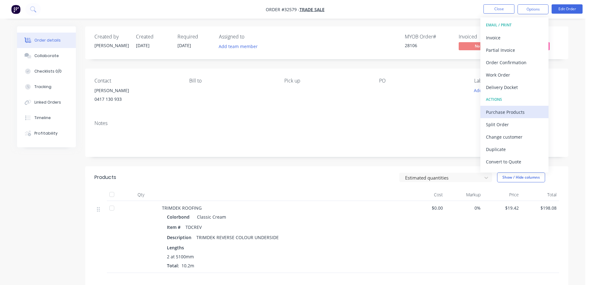
click at [512, 112] on div "Purchase Products" at bounding box center [514, 111] width 57 height 9
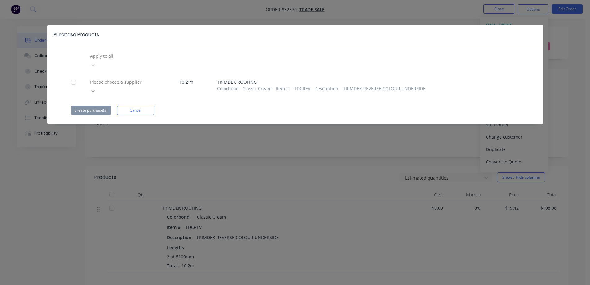
click at [96, 88] on icon at bounding box center [93, 91] width 6 height 6
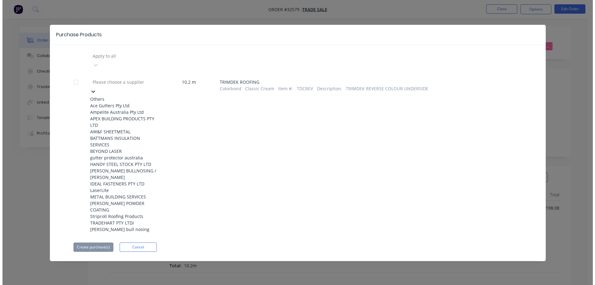
scroll to position [119, 0]
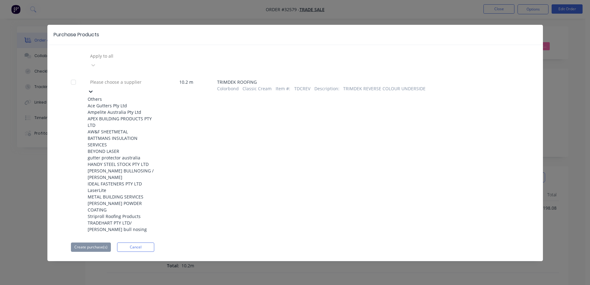
click at [125, 213] on div "Striproll Roofing Products" at bounding box center [122, 216] width 68 height 7
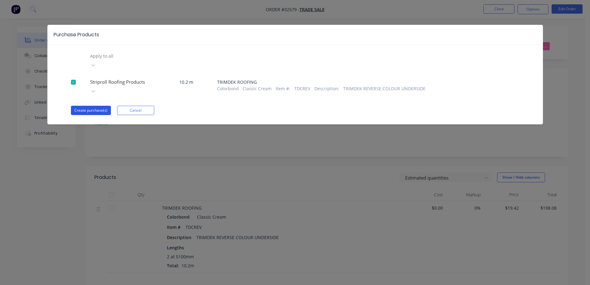
click at [86, 106] on button "Create purchase(s)" at bounding box center [91, 110] width 40 height 9
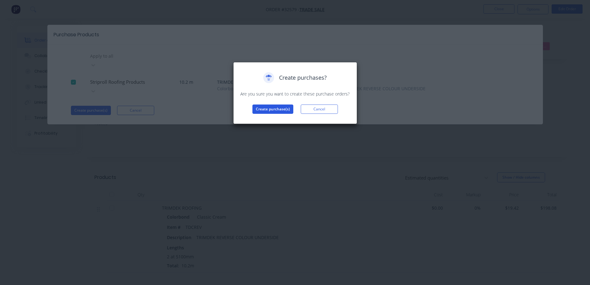
click at [276, 106] on button "Create purchase(s)" at bounding box center [272, 108] width 41 height 9
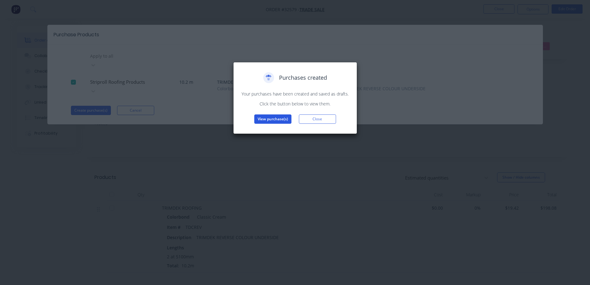
click at [279, 118] on button "View purchase(s)" at bounding box center [272, 118] width 37 height 9
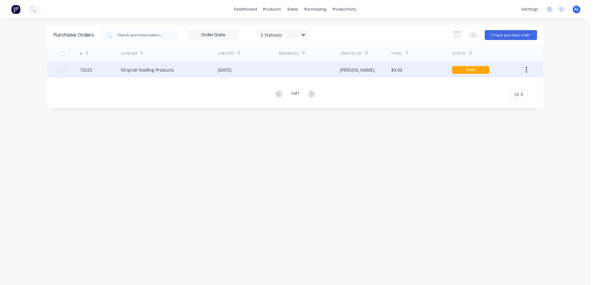
click at [309, 68] on div at bounding box center [309, 69] width 61 height 15
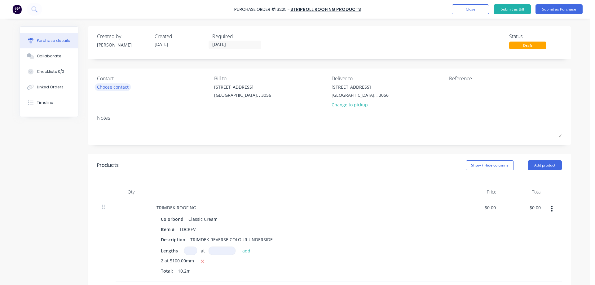
click at [124, 88] on div "Choose contact" at bounding box center [113, 87] width 32 height 7
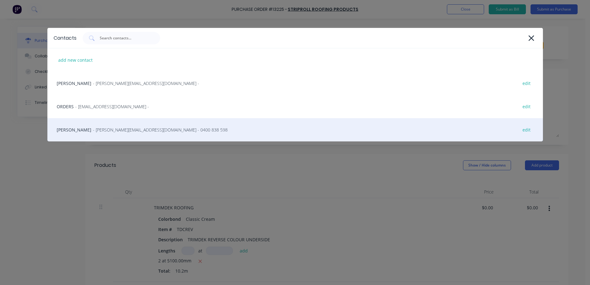
click at [94, 129] on span "- [PERSON_NAME][EMAIL_ADDRESS][DOMAIN_NAME] - 0400 838 598" at bounding box center [160, 129] width 135 height 7
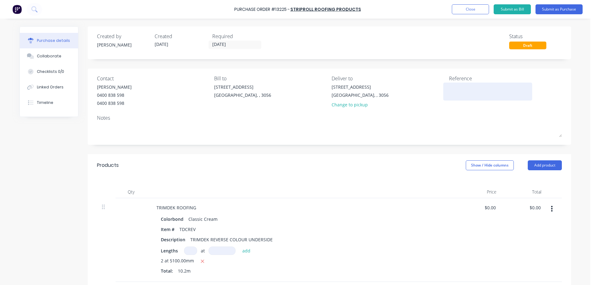
click at [455, 86] on textarea at bounding box center [487, 91] width 77 height 14
type textarea "28106"
click at [548, 9] on button "Submit as Purchase" at bounding box center [558, 9] width 47 height 10
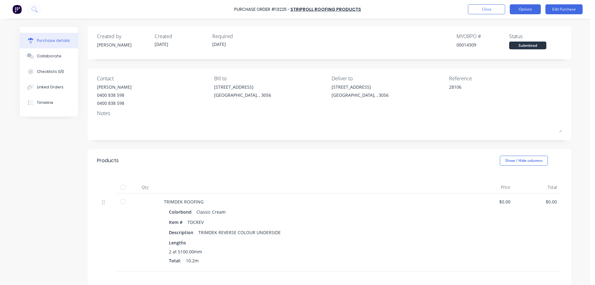
click at [524, 11] on button "Options" at bounding box center [524, 9] width 31 height 10
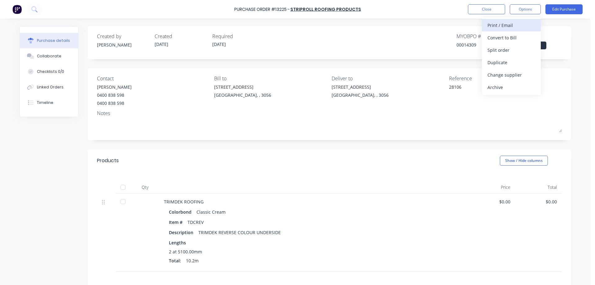
click at [498, 24] on div "Print / Email" at bounding box center [511, 25] width 48 height 9
click at [505, 52] on div "Without pricing" at bounding box center [511, 50] width 48 height 9
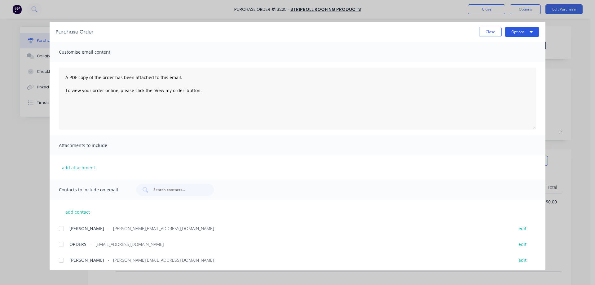
click at [526, 29] on button "Options" at bounding box center [521, 32] width 34 height 10
click at [513, 58] on div "Print" at bounding box center [510, 59] width 48 height 9
click at [494, 33] on button "Close" at bounding box center [490, 32] width 23 height 10
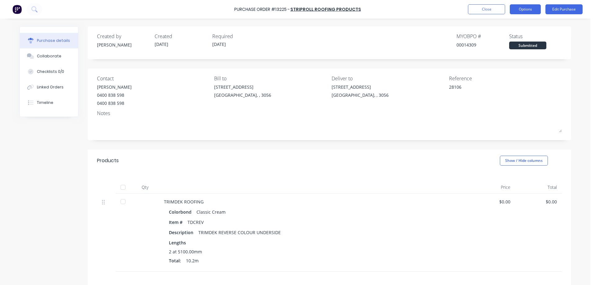
click at [525, 10] on button "Options" at bounding box center [524, 9] width 31 height 10
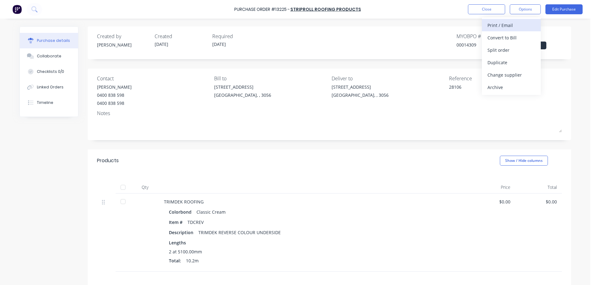
click at [508, 30] on button "Print / Email" at bounding box center [510, 25] width 59 height 12
click at [509, 53] on div "Without pricing" at bounding box center [511, 50] width 48 height 9
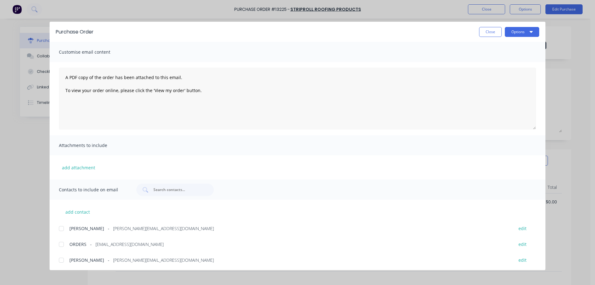
drag, startPoint x: 21, startPoint y: 181, endPoint x: 24, endPoint y: 171, distance: 11.0
click at [22, 180] on div "Purchase Order Close Options Customise email content A PDF copy of the order ha…" at bounding box center [297, 142] width 595 height 285
click at [484, 33] on button "Close" at bounding box center [490, 32] width 23 height 10
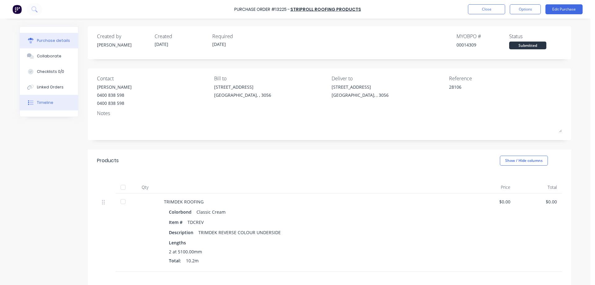
click at [37, 104] on div "Timeline" at bounding box center [45, 103] width 16 height 6
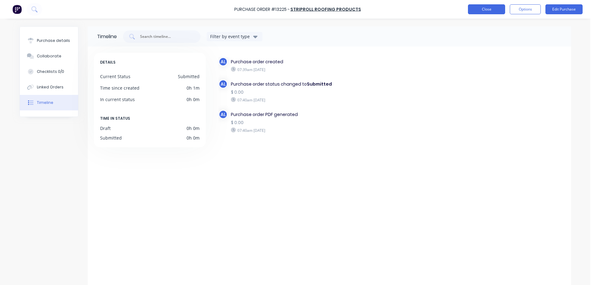
click at [480, 10] on button "Close" at bounding box center [486, 9] width 37 height 10
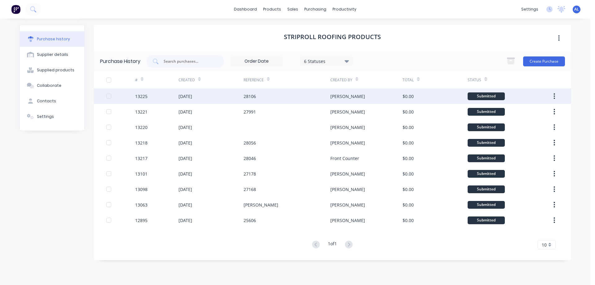
click at [351, 92] on div "[PERSON_NAME]" at bounding box center [366, 95] width 72 height 15
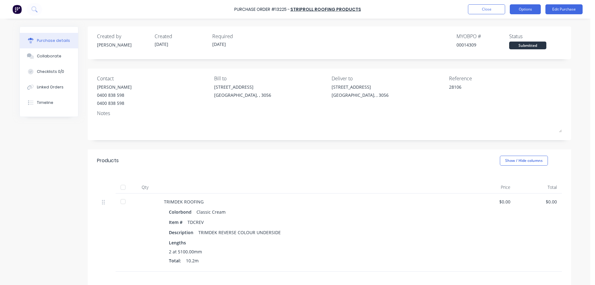
click at [516, 10] on button "Options" at bounding box center [524, 9] width 31 height 10
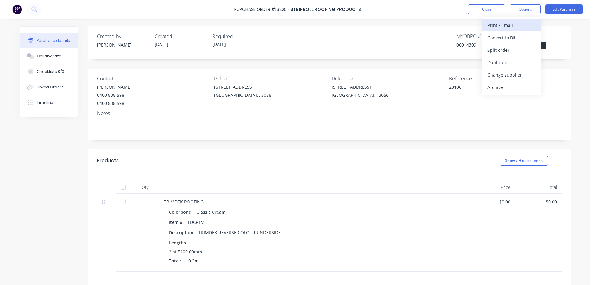
click at [514, 24] on div "Print / Email" at bounding box center [511, 25] width 48 height 9
click at [512, 53] on div "Without pricing" at bounding box center [511, 50] width 48 height 9
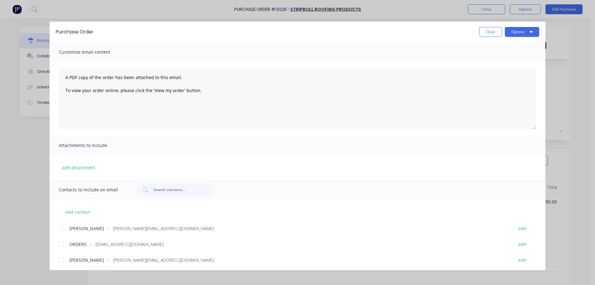
click at [62, 261] on div at bounding box center [61, 260] width 12 height 12
click at [529, 29] on button "Options" at bounding box center [521, 32] width 34 height 10
click at [514, 70] on div "Email" at bounding box center [510, 72] width 48 height 9
click at [484, 30] on button "Close" at bounding box center [490, 32] width 23 height 10
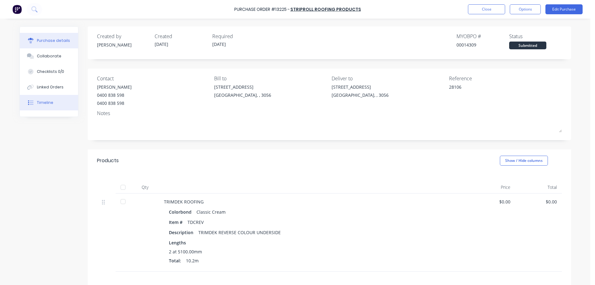
click at [45, 103] on div "Timeline" at bounding box center [45, 103] width 16 height 6
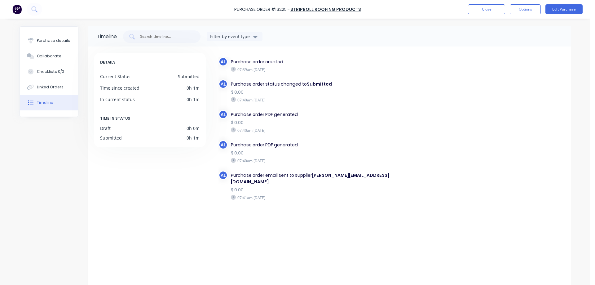
click at [15, 11] on img at bounding box center [16, 9] width 9 height 9
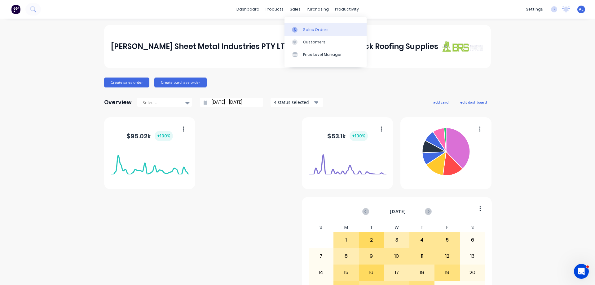
click at [311, 29] on div "Sales Orders" at bounding box center [315, 30] width 25 height 6
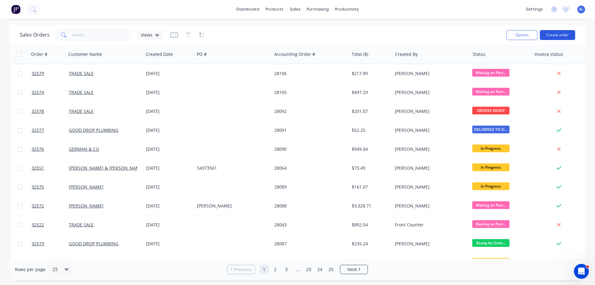
click at [556, 36] on button "Create order" at bounding box center [556, 35] width 35 height 10
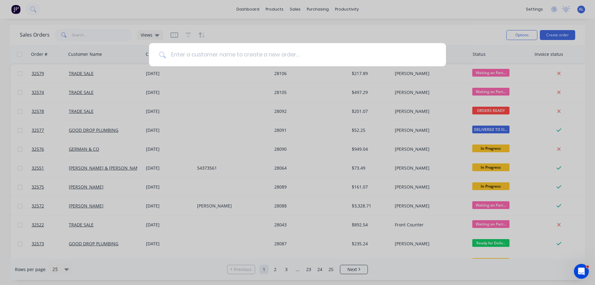
click at [244, 52] on input at bounding box center [301, 54] width 270 height 23
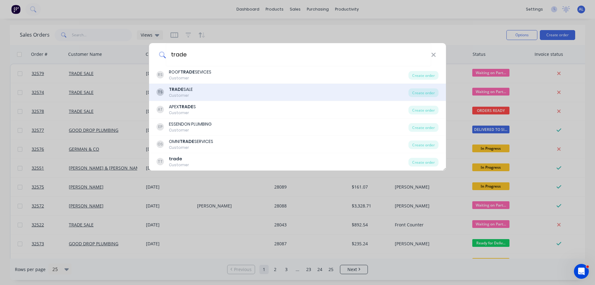
type input "trade"
click at [226, 85] on div "TS TRADE SALE Customer Create order" at bounding box center [297, 92] width 297 height 17
click at [220, 91] on div "TS TRADE SALE Customer" at bounding box center [282, 92] width 252 height 12
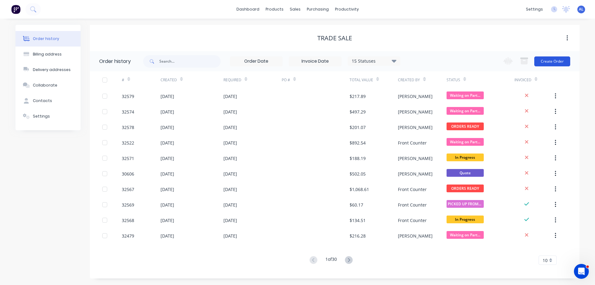
click at [557, 63] on button "Create Order" at bounding box center [552, 61] width 36 height 10
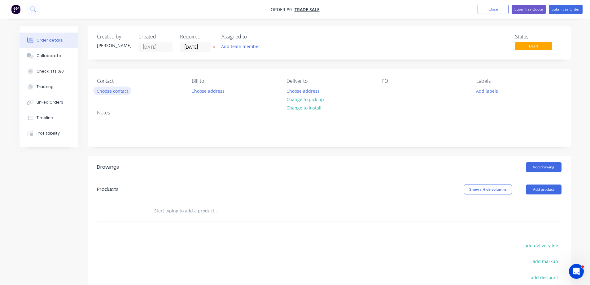
click at [124, 92] on button "Choose contact" at bounding box center [112, 90] width 38 height 8
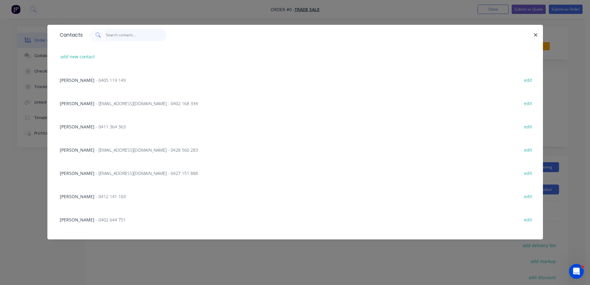
click at [111, 36] on input "text" at bounding box center [136, 35] width 60 height 12
click at [534, 37] on icon "button" at bounding box center [536, 35] width 4 height 6
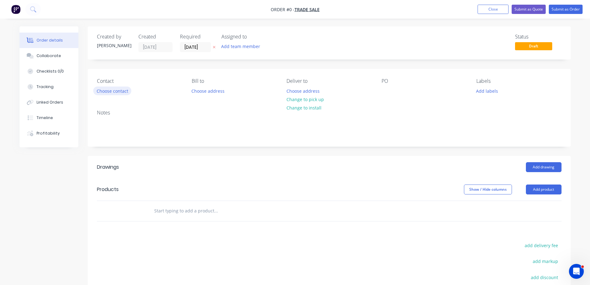
click at [124, 91] on button "Choose contact" at bounding box center [112, 90] width 38 height 8
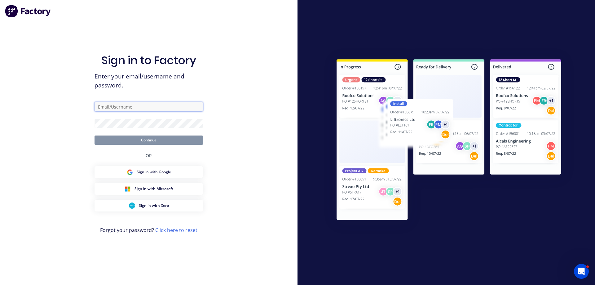
type input "anthony@brsupplies.com.au"
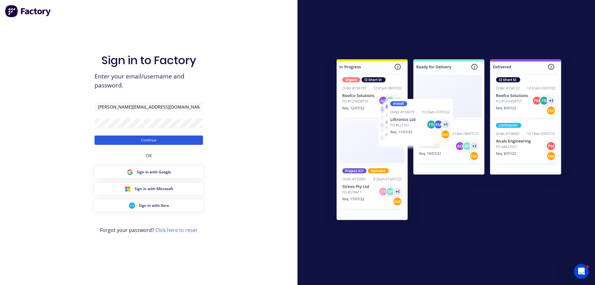
drag, startPoint x: 150, startPoint y: 131, endPoint x: 152, endPoint y: 137, distance: 6.0
click at [151, 135] on form "anthony@brsupplies.com.au Continue" at bounding box center [148, 123] width 108 height 43
click at [152, 137] on button "Continue" at bounding box center [148, 139] width 108 height 9
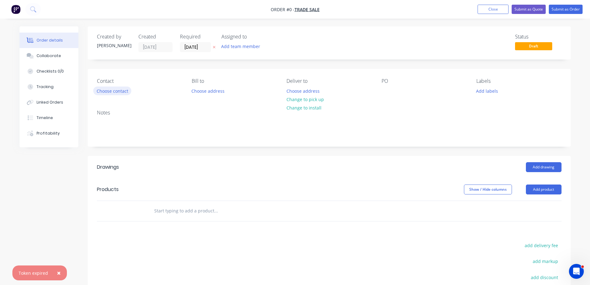
click at [120, 90] on button "Choose contact" at bounding box center [112, 90] width 38 height 8
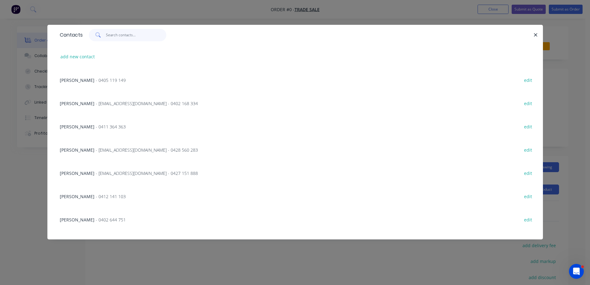
click at [115, 36] on input "text" at bounding box center [136, 35] width 60 height 12
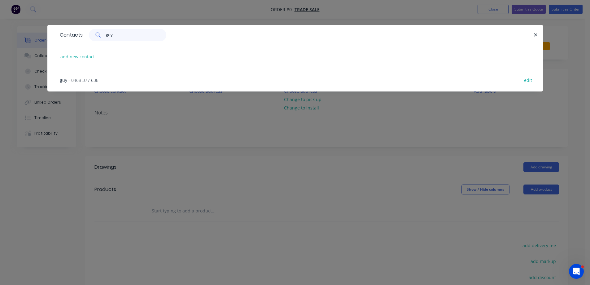
type input "guy"
click at [93, 84] on div "guy - 0468 377 638 edit" at bounding box center [295, 79] width 477 height 23
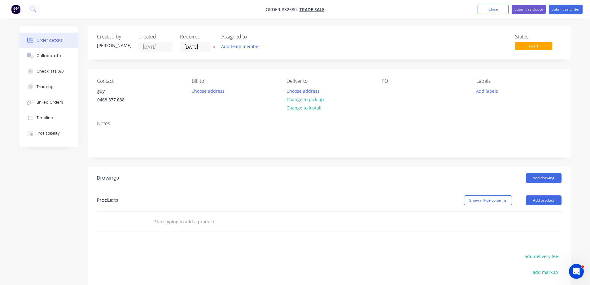
drag, startPoint x: 311, startPoint y: 97, endPoint x: 269, endPoint y: 206, distance: 116.4
click at [311, 97] on button "Change to pick up" at bounding box center [305, 99] width 44 height 8
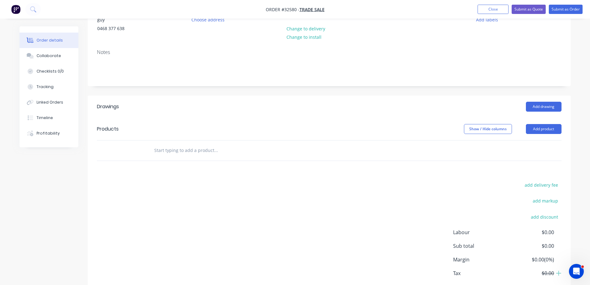
scroll to position [12, 0]
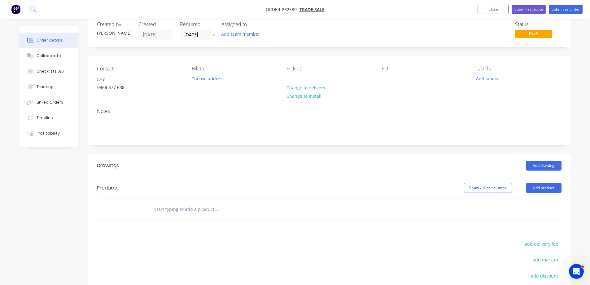
click at [195, 211] on input "text" at bounding box center [216, 209] width 124 height 12
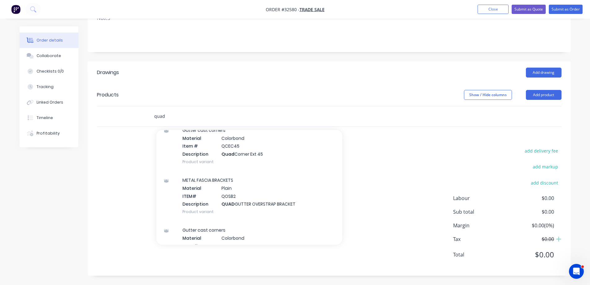
scroll to position [650, 0]
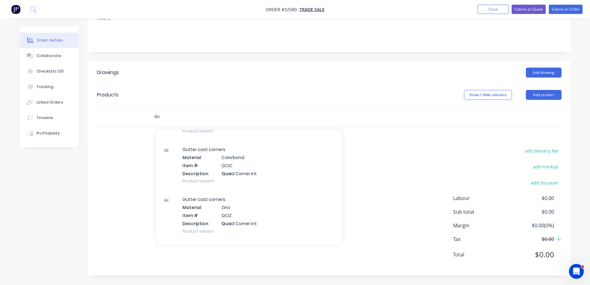
type input "q"
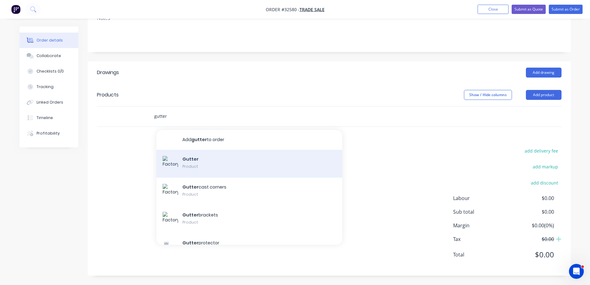
type input "gutter"
click at [227, 167] on div "Gutter Product" at bounding box center [249, 164] width 186 height 28
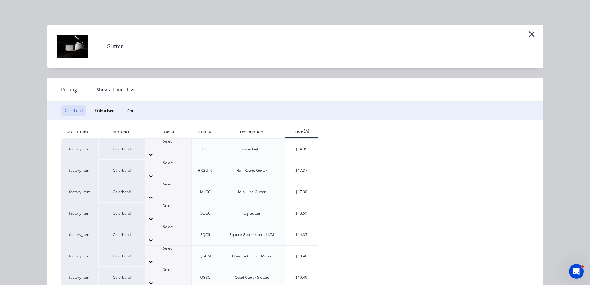
click at [181, 256] on div at bounding box center [168, 261] width 46 height 10
click at [293, 245] on div "$10.40" at bounding box center [301, 255] width 33 height 21
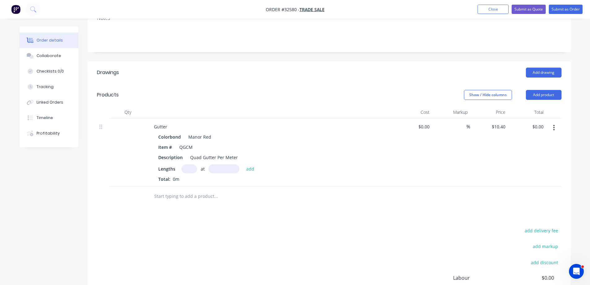
click at [193, 168] on input "text" at bounding box center [188, 168] width 15 height 9
type input "2"
type input "4900"
click at [243, 164] on button "add" at bounding box center [250, 168] width 15 height 8
type input "$101.92"
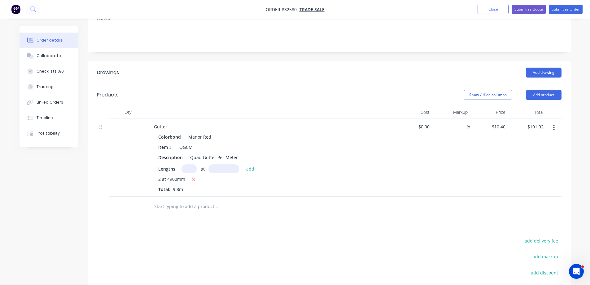
click at [200, 204] on input "text" at bounding box center [216, 206] width 124 height 12
click at [16, 10] on img "button" at bounding box center [15, 9] width 9 height 9
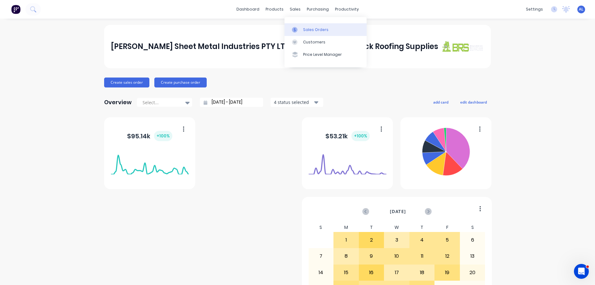
click at [318, 28] on div "Sales Orders" at bounding box center [315, 30] width 25 height 6
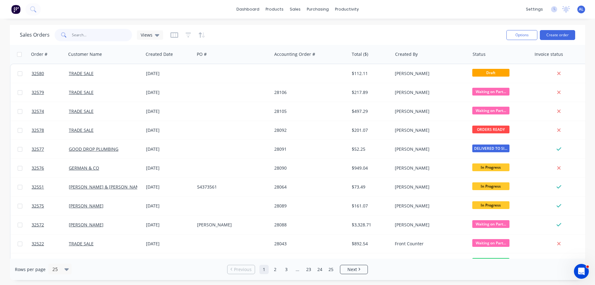
click at [102, 37] on input "text" at bounding box center [102, 35] width 60 height 12
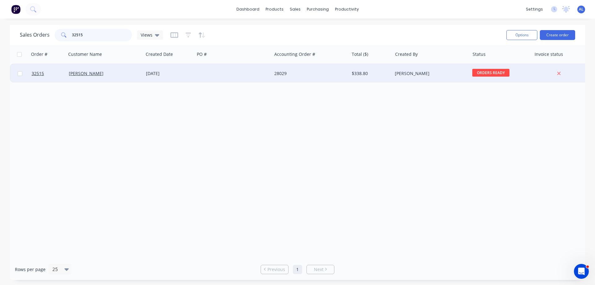
type input "32515"
click at [244, 78] on div at bounding box center [232, 73] width 77 height 19
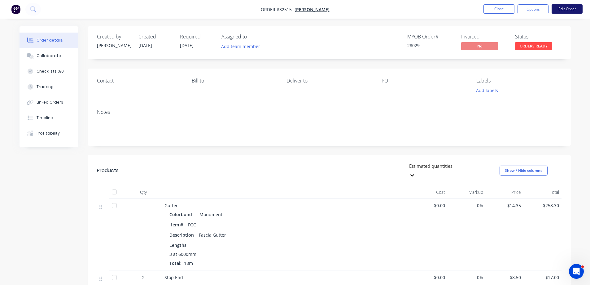
click at [567, 12] on button "Edit Order" at bounding box center [566, 8] width 31 height 9
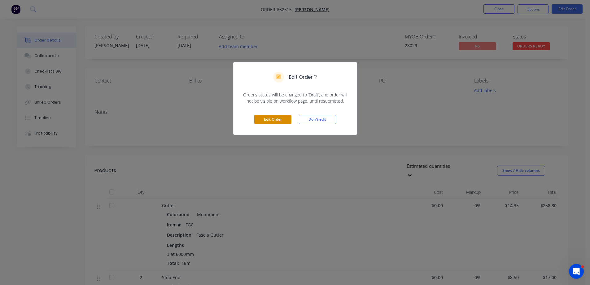
click at [282, 120] on button "Edit Order" at bounding box center [272, 119] width 37 height 9
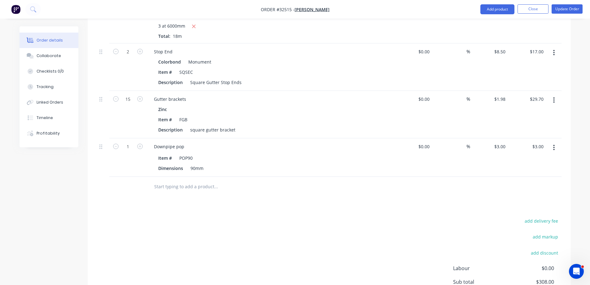
scroll to position [248, 0]
click at [180, 185] on input "text" at bounding box center [216, 186] width 124 height 12
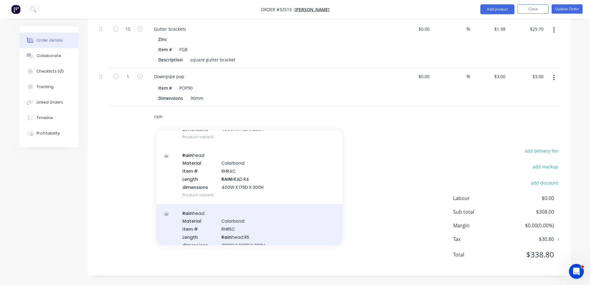
scroll to position [93, 0]
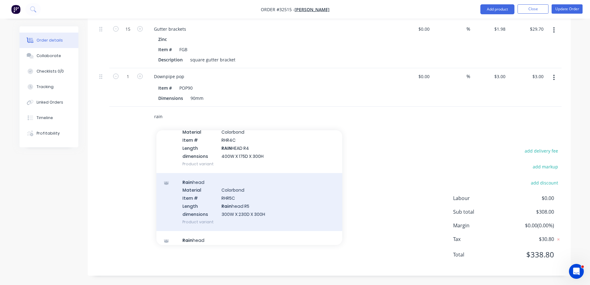
type input "rain"
click at [255, 207] on div "Rain head Material Colorbond Item # RHR5C Length Rain head R5 dimensions 300W X…" at bounding box center [249, 202] width 186 height 58
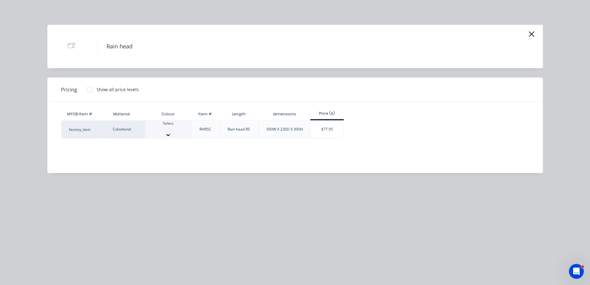
click at [189, 132] on div at bounding box center [168, 135] width 46 height 6
click at [337, 132] on div "$77.95" at bounding box center [327, 130] width 33 height 21
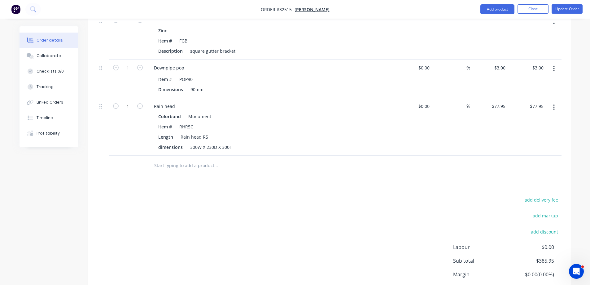
click at [185, 169] on input "text" at bounding box center [216, 165] width 124 height 12
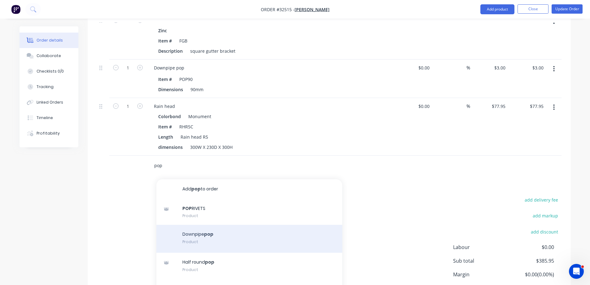
type input "pop"
click at [248, 239] on div "Downpipe pop Product" at bounding box center [249, 238] width 186 height 28
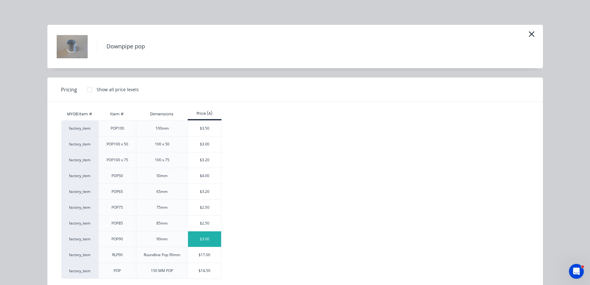
click at [207, 237] on div "$3.00" at bounding box center [204, 238] width 33 height 15
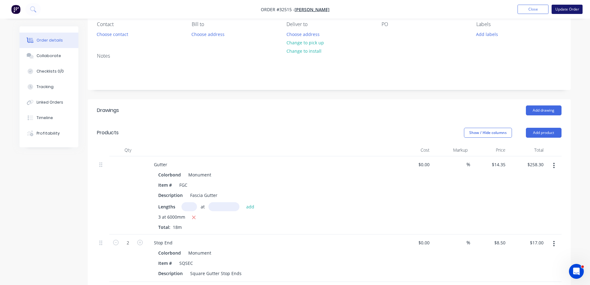
scroll to position [0, 0]
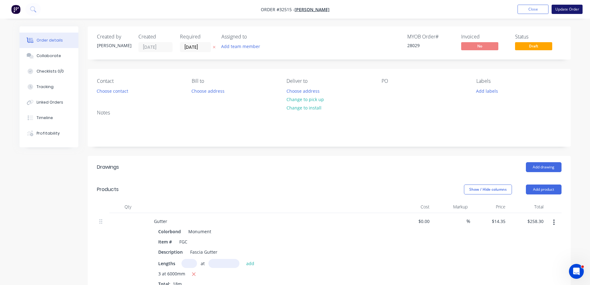
click at [563, 10] on button "Update Order" at bounding box center [566, 9] width 31 height 9
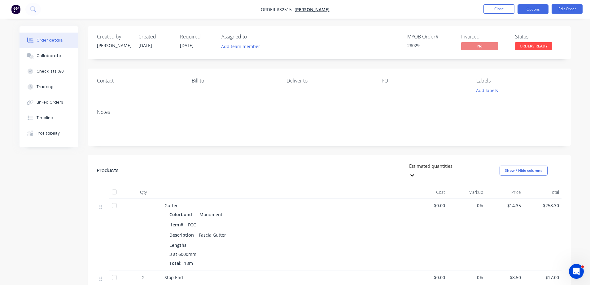
click at [533, 11] on button "Options" at bounding box center [532, 9] width 31 height 10
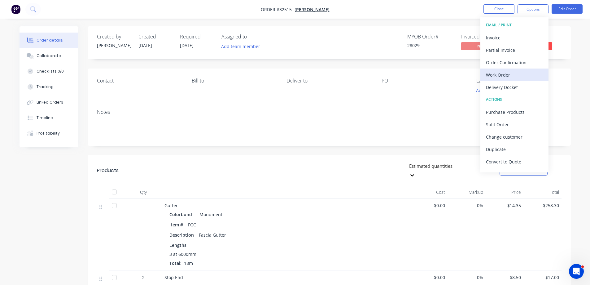
click at [512, 76] on div "Work Order" at bounding box center [514, 74] width 57 height 9
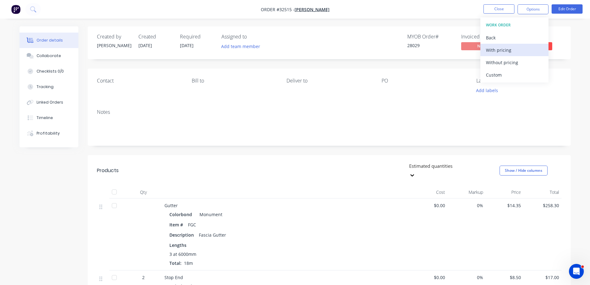
click at [509, 48] on div "With pricing" at bounding box center [514, 50] width 57 height 9
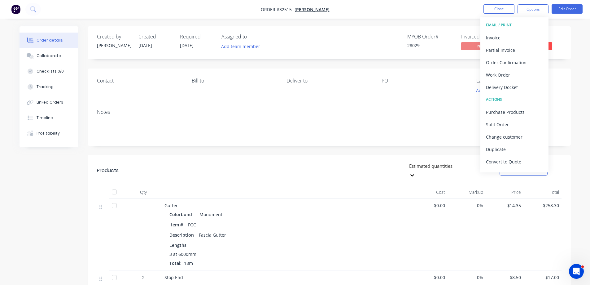
click at [16, 11] on img "button" at bounding box center [15, 9] width 9 height 9
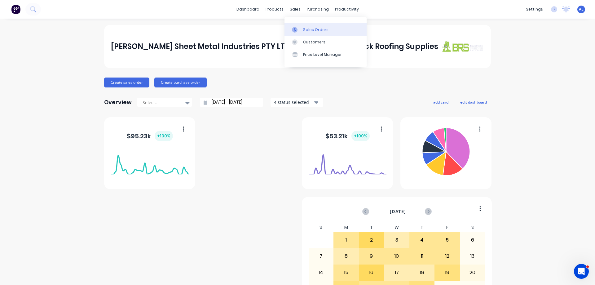
click at [316, 31] on div "Sales Orders" at bounding box center [315, 30] width 25 height 6
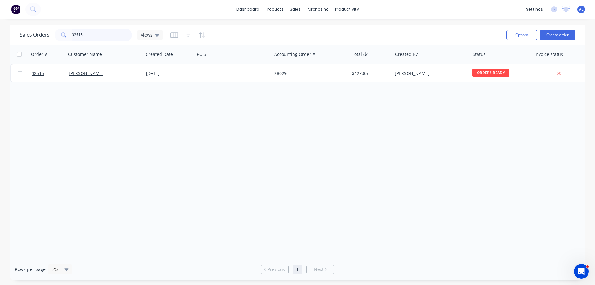
click at [99, 37] on input "32515" at bounding box center [102, 35] width 60 height 12
type input "3"
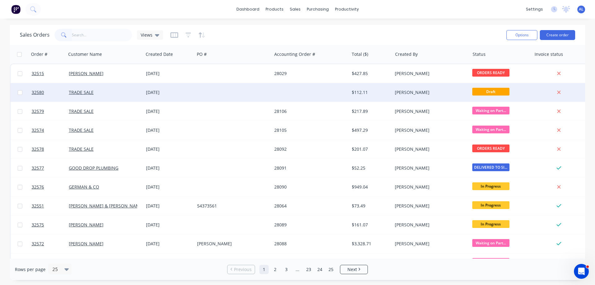
click at [251, 88] on div at bounding box center [232, 92] width 77 height 19
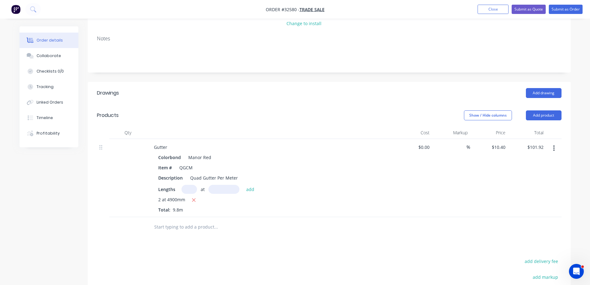
scroll to position [155, 0]
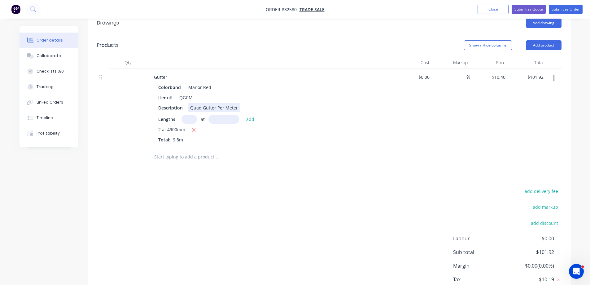
click at [237, 107] on div "Quad Gutter Per Meter" at bounding box center [214, 107] width 53 height 9
click at [184, 156] on input "text" at bounding box center [216, 156] width 124 height 12
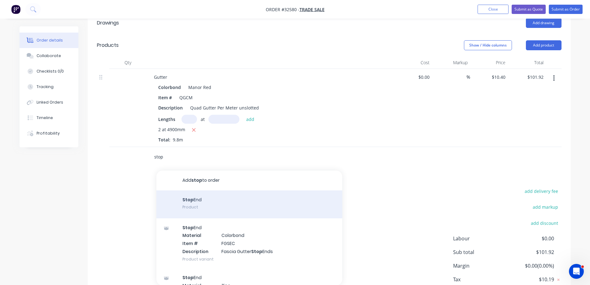
type input "stop"
click at [216, 204] on div "Stop End Product" at bounding box center [249, 204] width 186 height 28
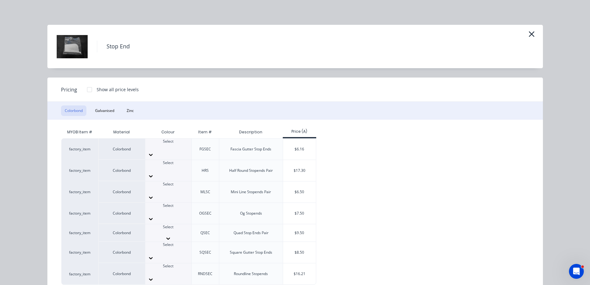
click at [182, 235] on div at bounding box center [168, 238] width 46 height 6
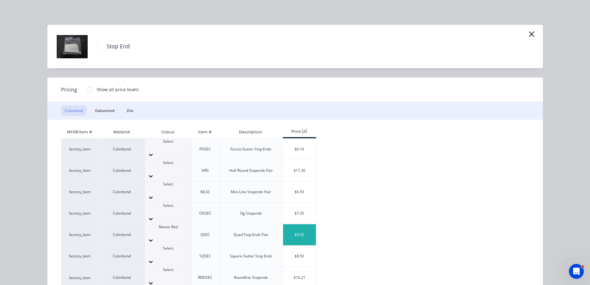
click at [301, 224] on div "$9.50" at bounding box center [299, 234] width 33 height 21
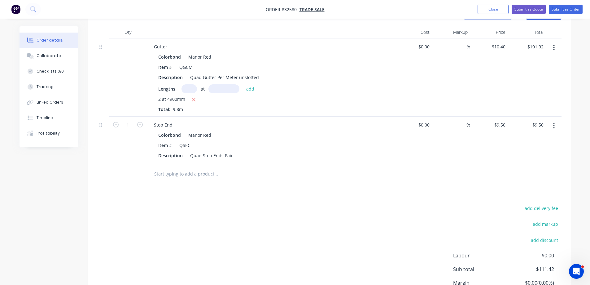
drag, startPoint x: 210, startPoint y: 172, endPoint x: 214, endPoint y: 172, distance: 4.3
click at [211, 172] on input "text" at bounding box center [216, 174] width 124 height 12
type input ";"
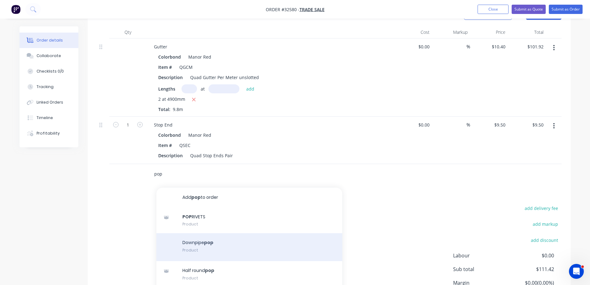
type input "pop"
click at [232, 245] on div "Downpipe pop Product" at bounding box center [249, 247] width 186 height 28
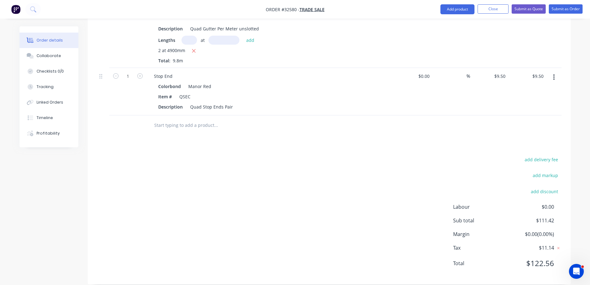
scroll to position [242, 0]
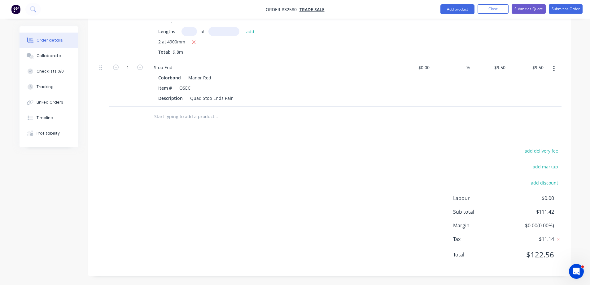
click at [191, 115] on input "text" at bounding box center [216, 116] width 124 height 12
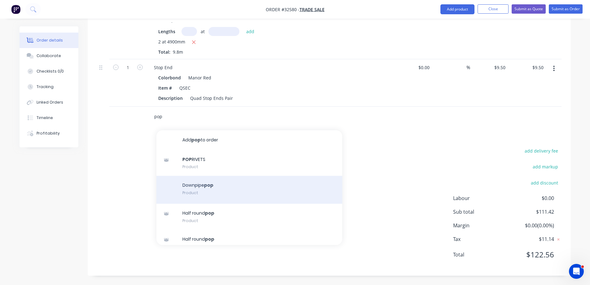
type input "pop"
click at [251, 187] on div "Downpipe pop Product" at bounding box center [249, 190] width 186 height 28
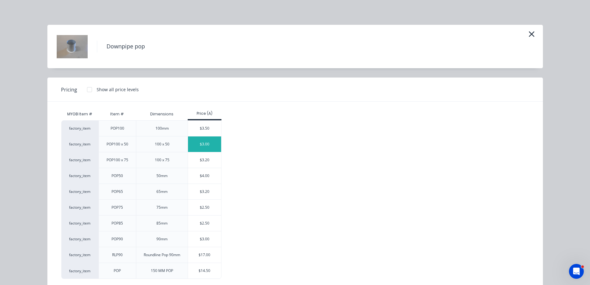
click at [198, 143] on div "$3.00" at bounding box center [204, 143] width 33 height 15
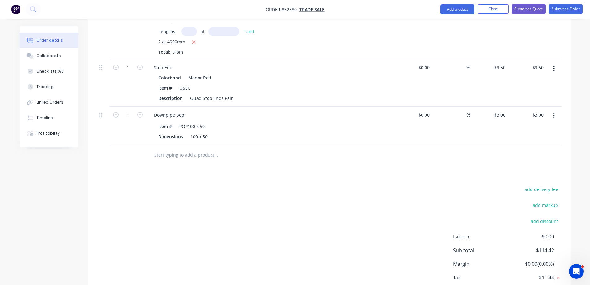
click at [187, 157] on input "text" at bounding box center [216, 155] width 124 height 12
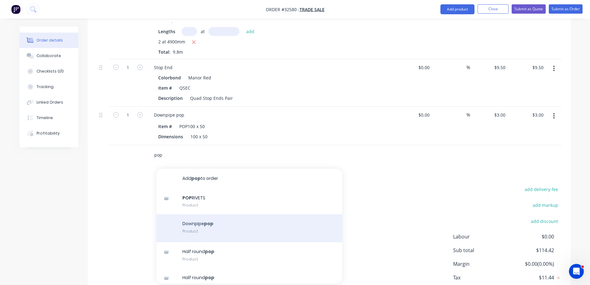
scroll to position [27, 0]
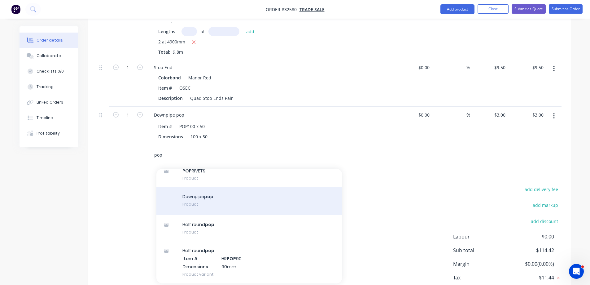
type input "pop"
click at [235, 198] on div "Downpipe pop Product" at bounding box center [249, 201] width 186 height 28
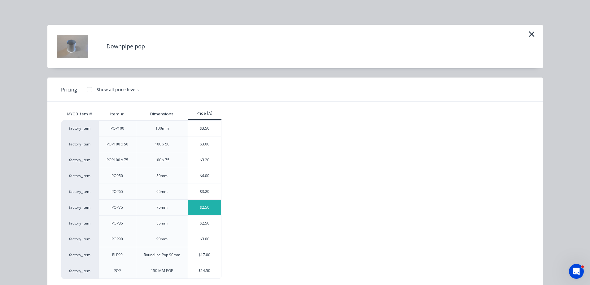
click at [198, 207] on div "$2.50" at bounding box center [204, 206] width 33 height 15
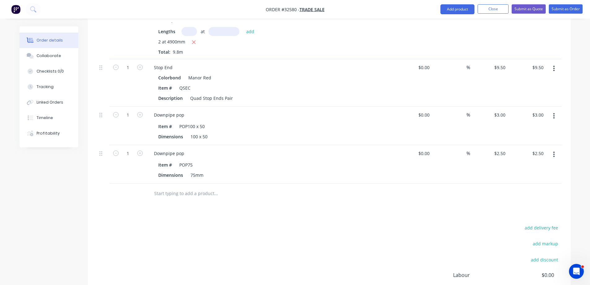
click at [182, 191] on input "text" at bounding box center [216, 193] width 124 height 12
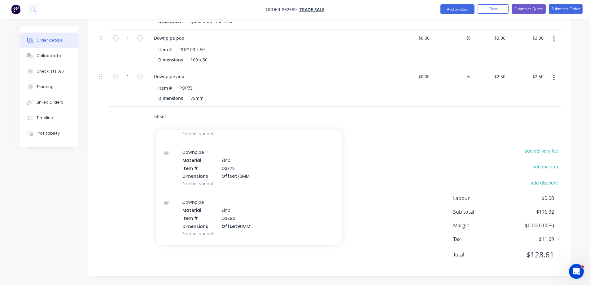
scroll to position [414, 0]
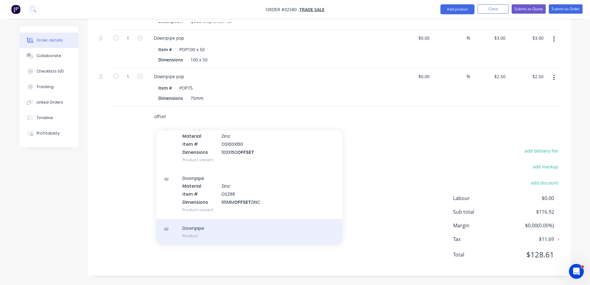
type input "offset"
click at [228, 234] on div "Downpipe Product" at bounding box center [249, 232] width 186 height 26
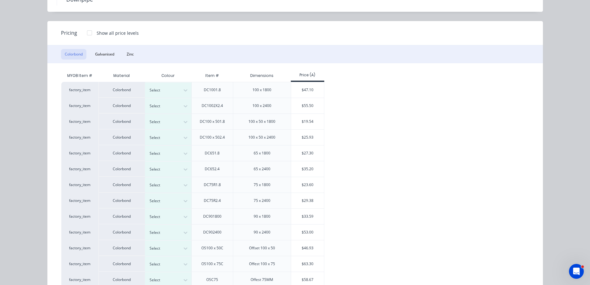
scroll to position [93, 0]
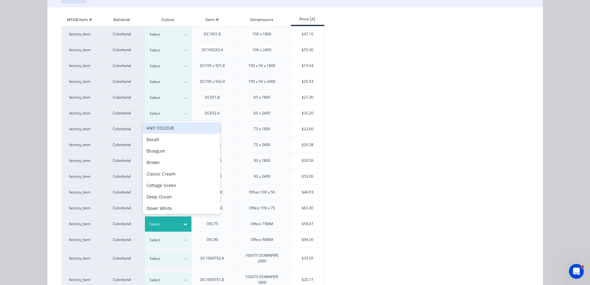
click at [182, 223] on icon at bounding box center [185, 224] width 6 height 6
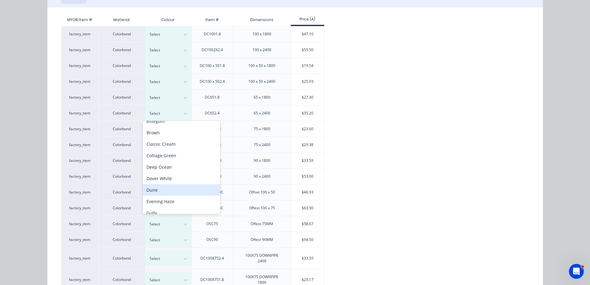
scroll to position [123, 0]
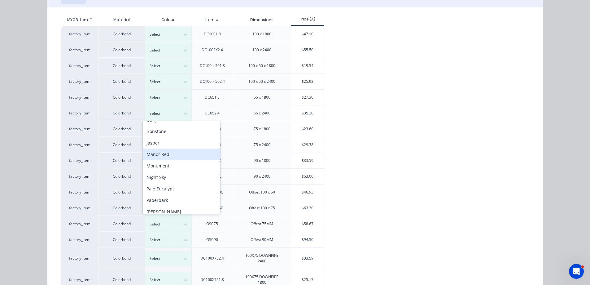
click at [165, 153] on div "Manor Red" at bounding box center [181, 153] width 77 height 11
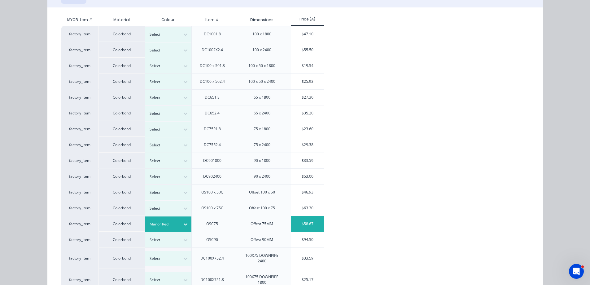
click at [309, 223] on div "$58.67" at bounding box center [307, 223] width 33 height 15
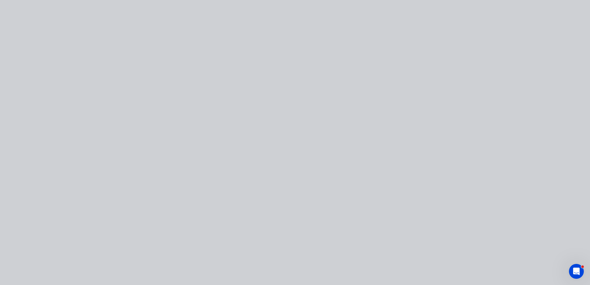
scroll to position [0, 0]
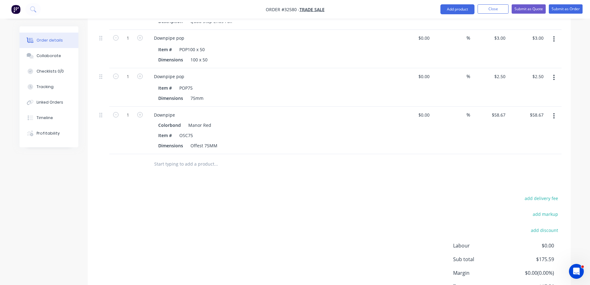
click at [194, 162] on input "text" at bounding box center [216, 164] width 124 height 12
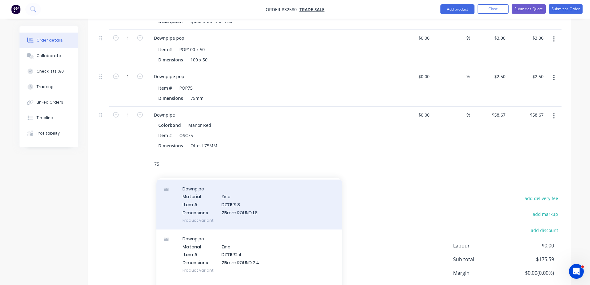
scroll to position [557, 0]
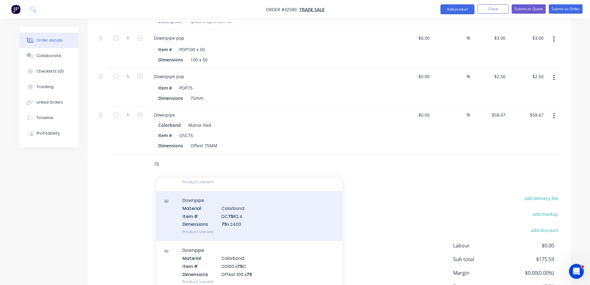
type input "75"
click at [251, 225] on div "Downpipe Material Colorbond Item # DC 75 R2.4 Dimensions 75 x 2400 Product vari…" at bounding box center [249, 216] width 186 height 50
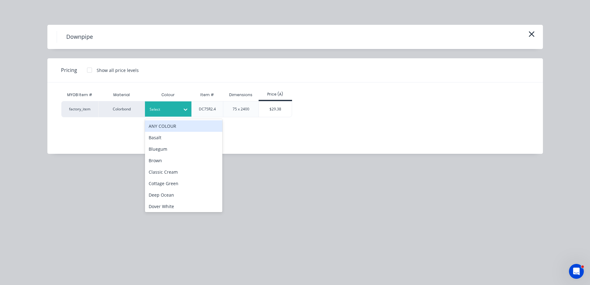
click at [188, 111] on icon at bounding box center [185, 109] width 6 height 6
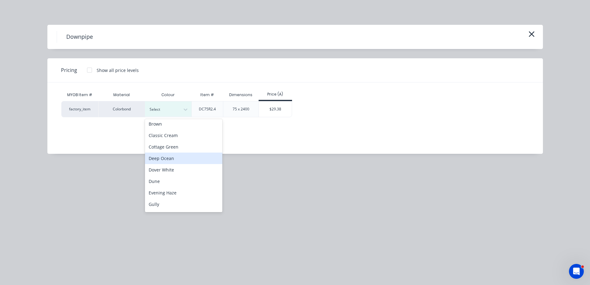
scroll to position [93, 0]
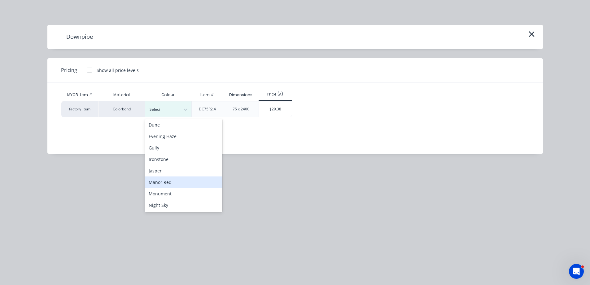
click at [170, 179] on div "Manor Red" at bounding box center [183, 181] width 77 height 11
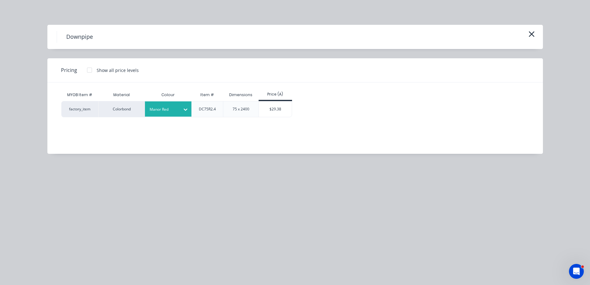
click at [280, 110] on div "$29.38" at bounding box center [275, 108] width 33 height 15
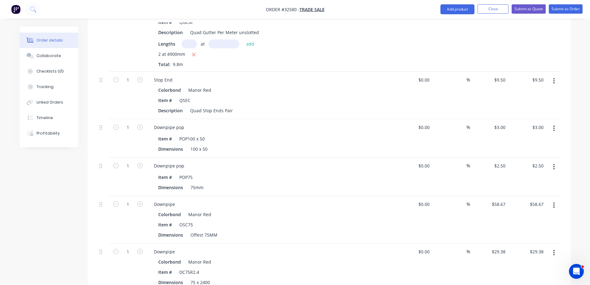
scroll to position [166, 0]
